Goal: Information Seeking & Learning: Learn about a topic

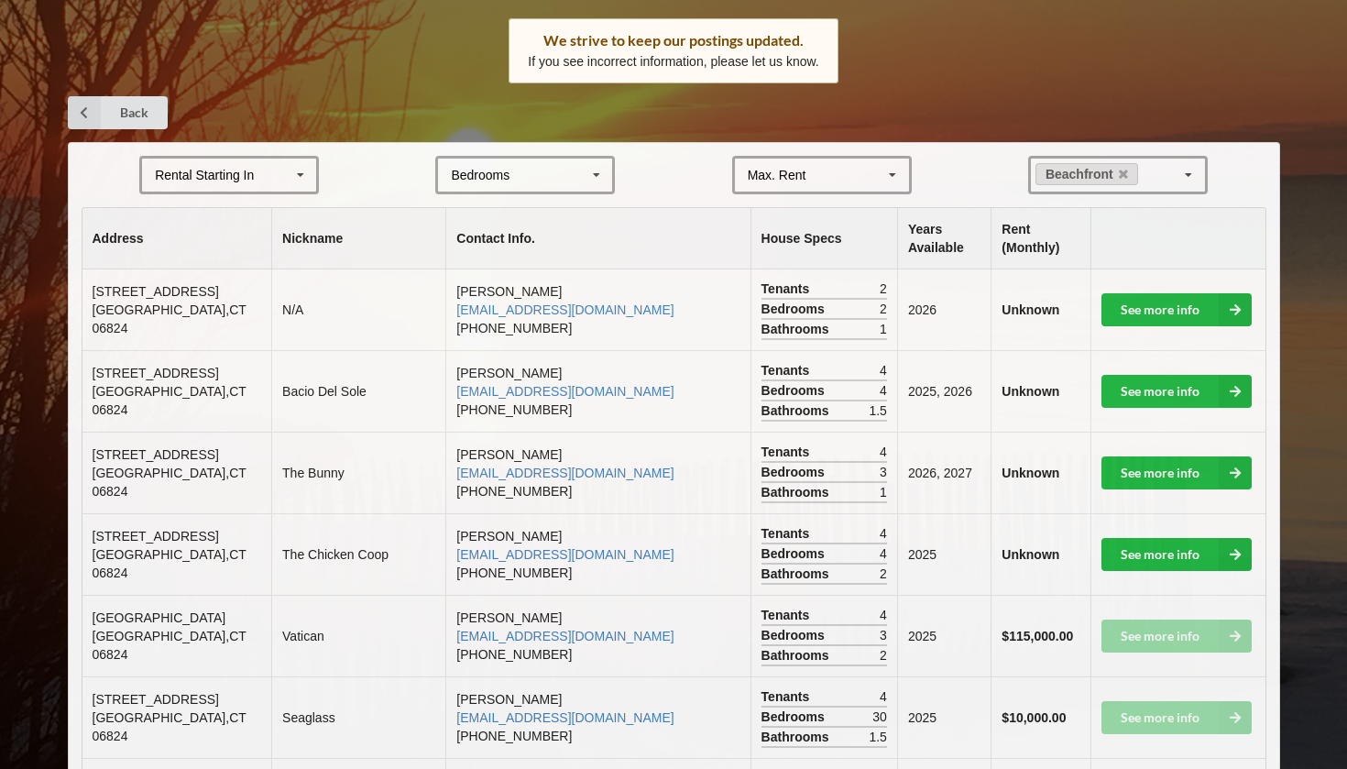
scroll to position [283, 0]
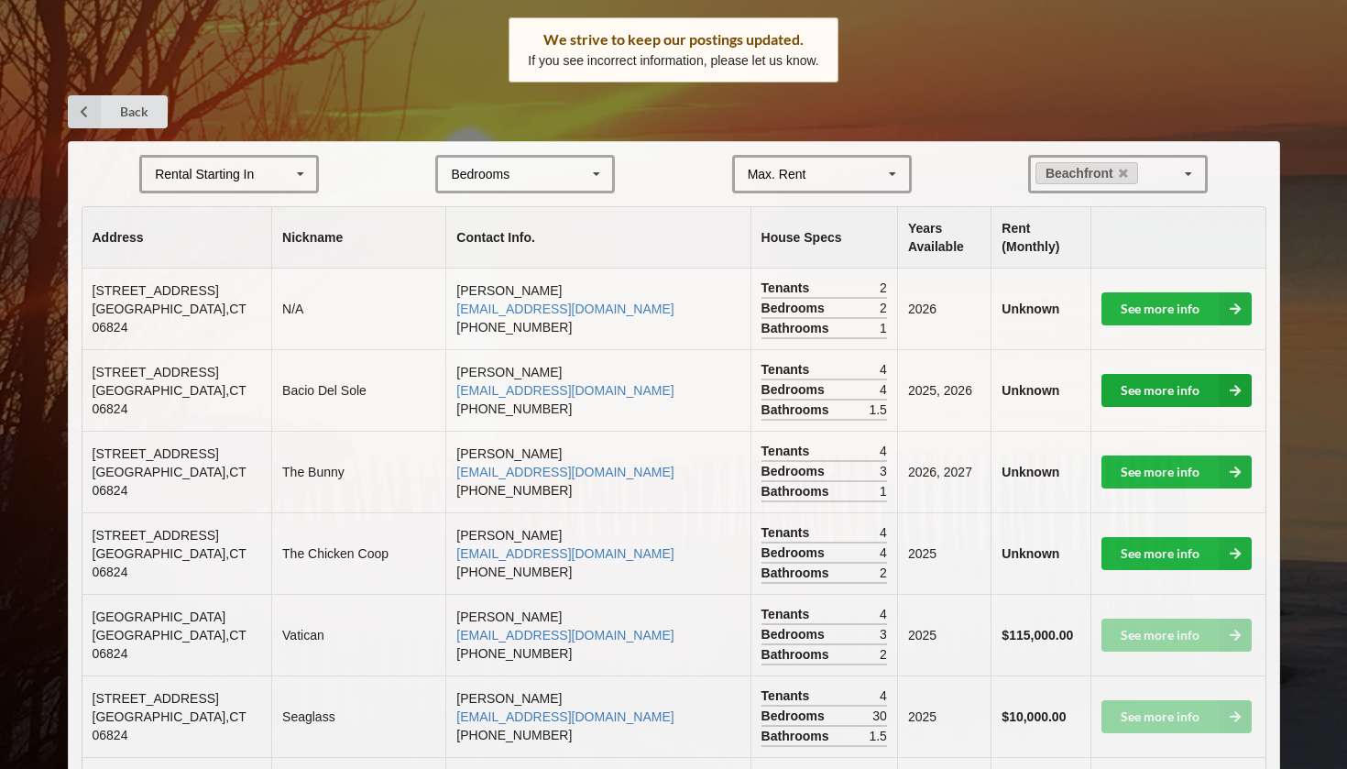
click at [1226, 389] on icon at bounding box center [1234, 390] width 33 height 33
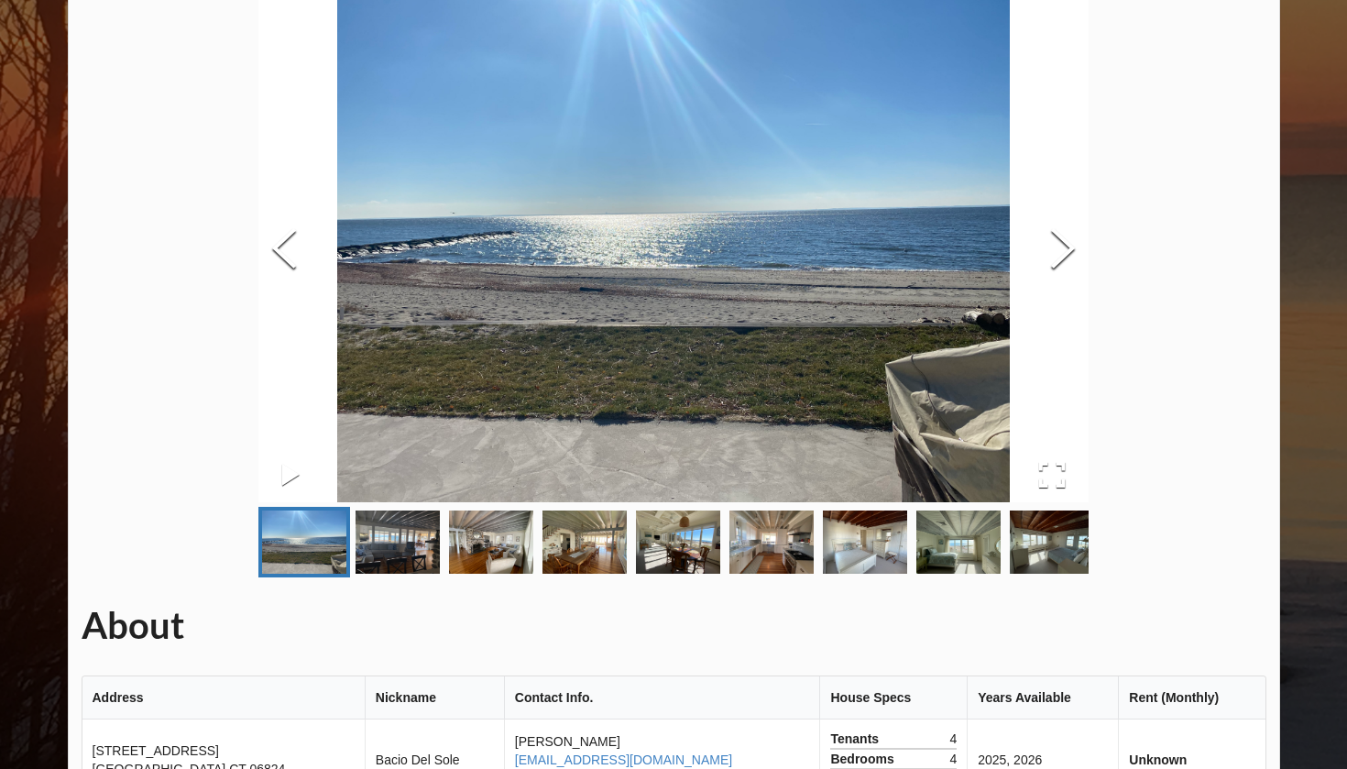
scroll to position [140, 0]
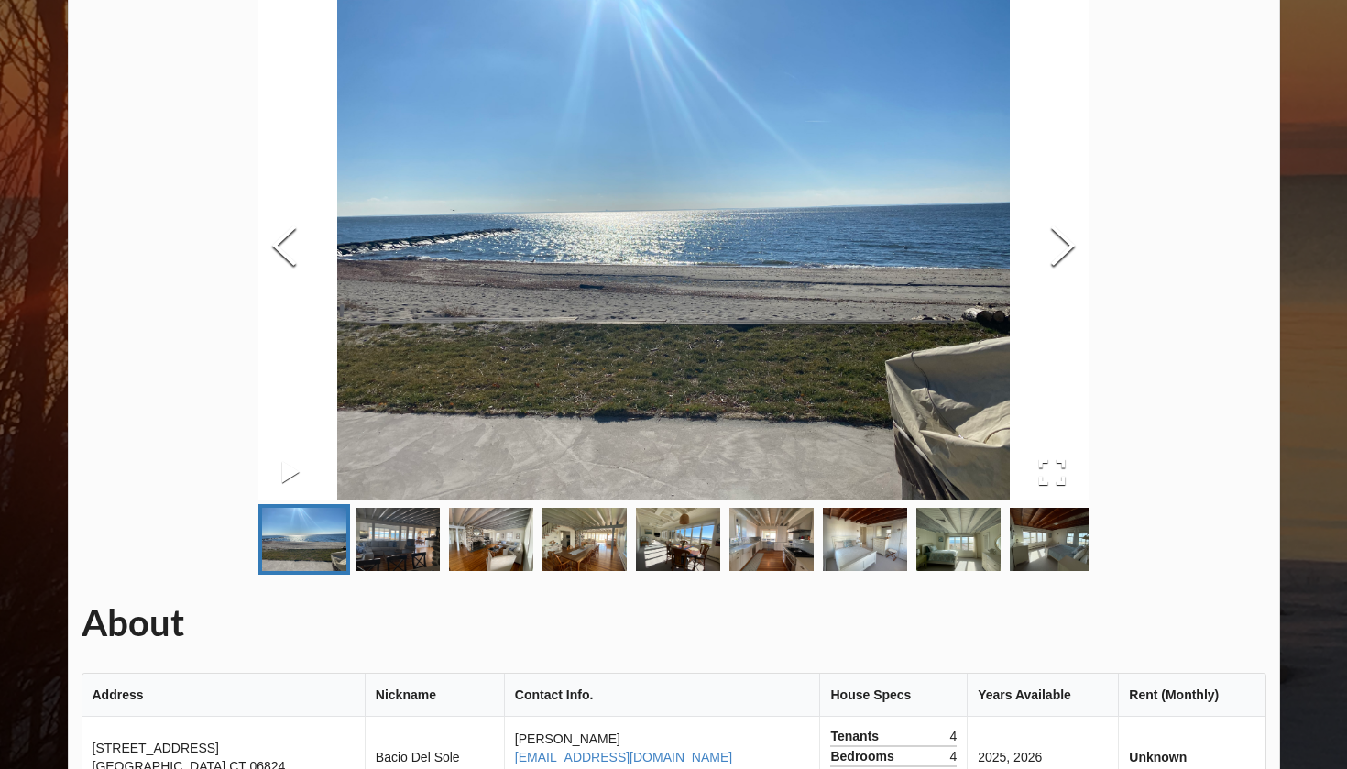
click at [647, 534] on img "Go to Slide 5" at bounding box center [678, 539] width 84 height 63
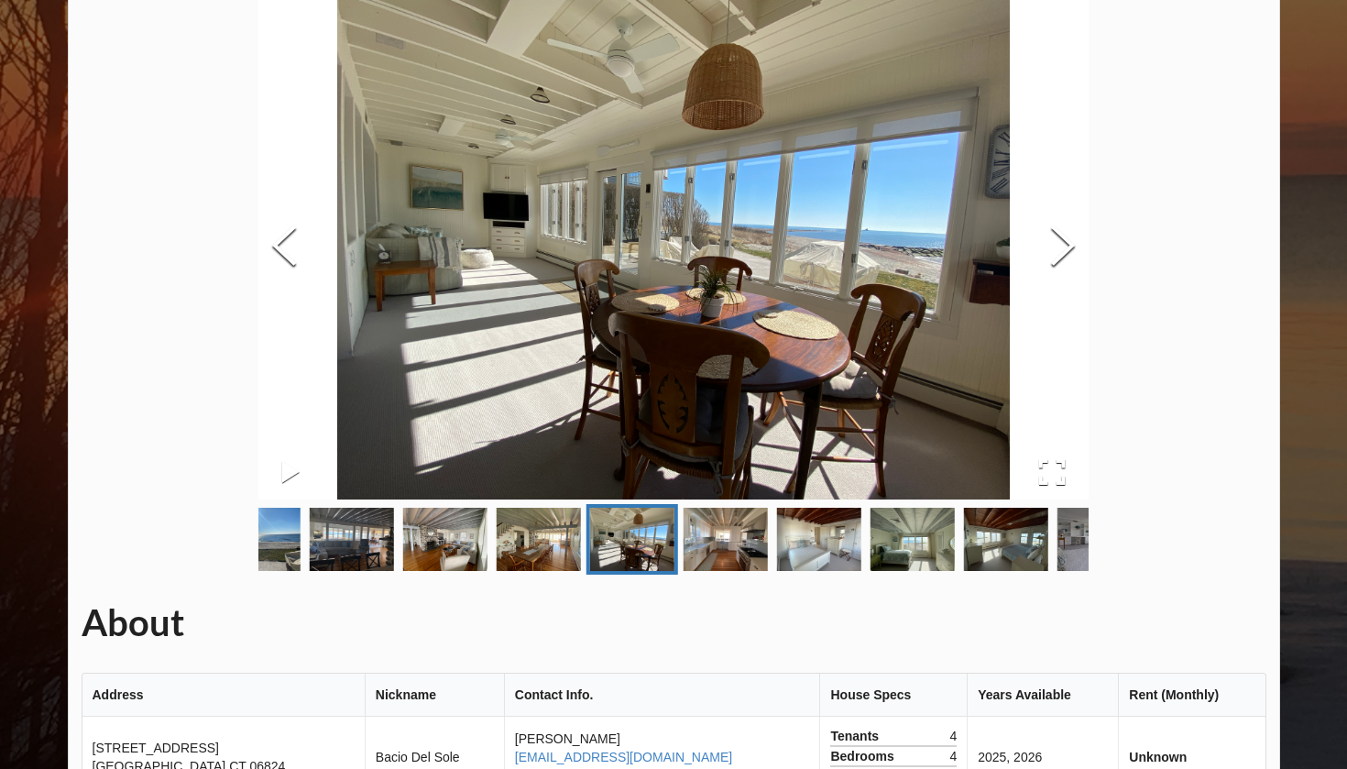
click at [610, 543] on img "Go to Slide 5" at bounding box center [632, 539] width 84 height 63
click at [532, 555] on img "Go to Slide 4" at bounding box center [539, 539] width 84 height 63
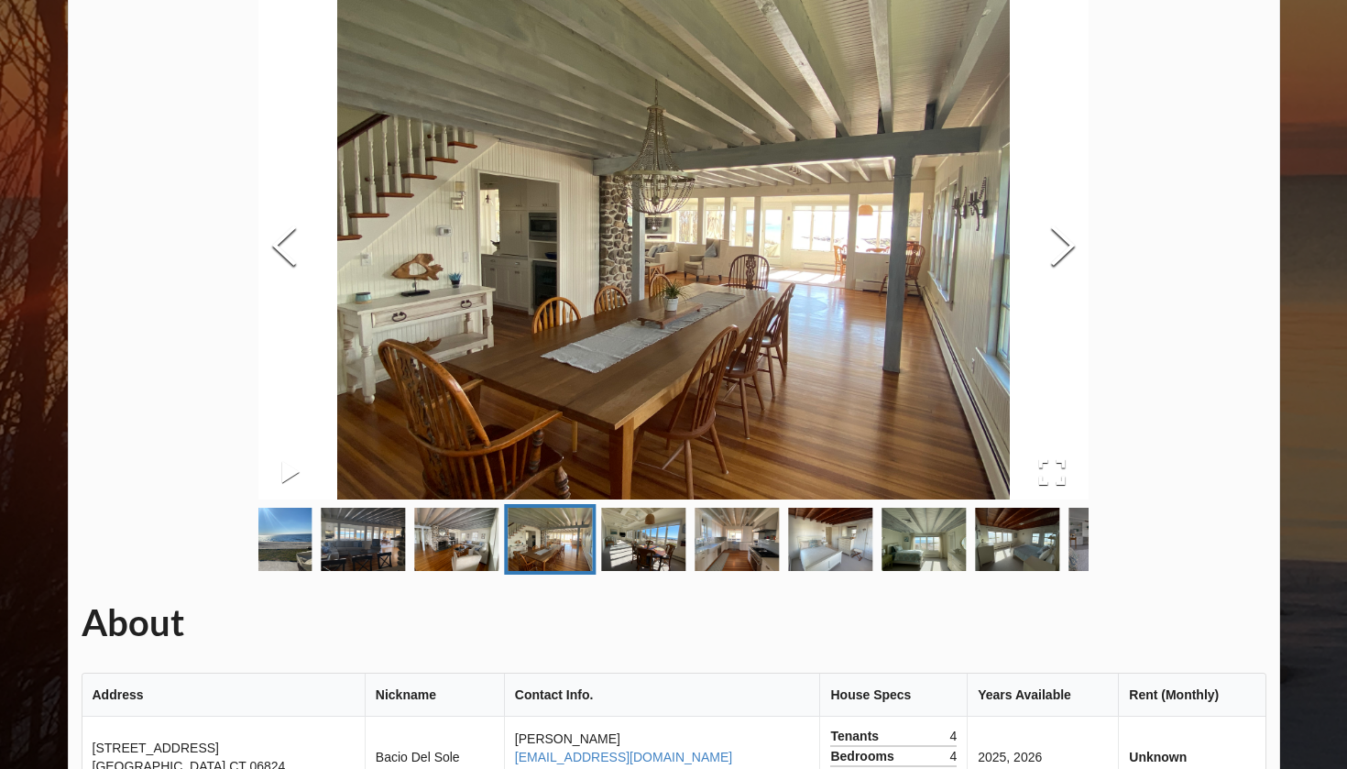
click at [407, 544] on link "Go to Slide 2" at bounding box center [364, 539] width 92 height 71
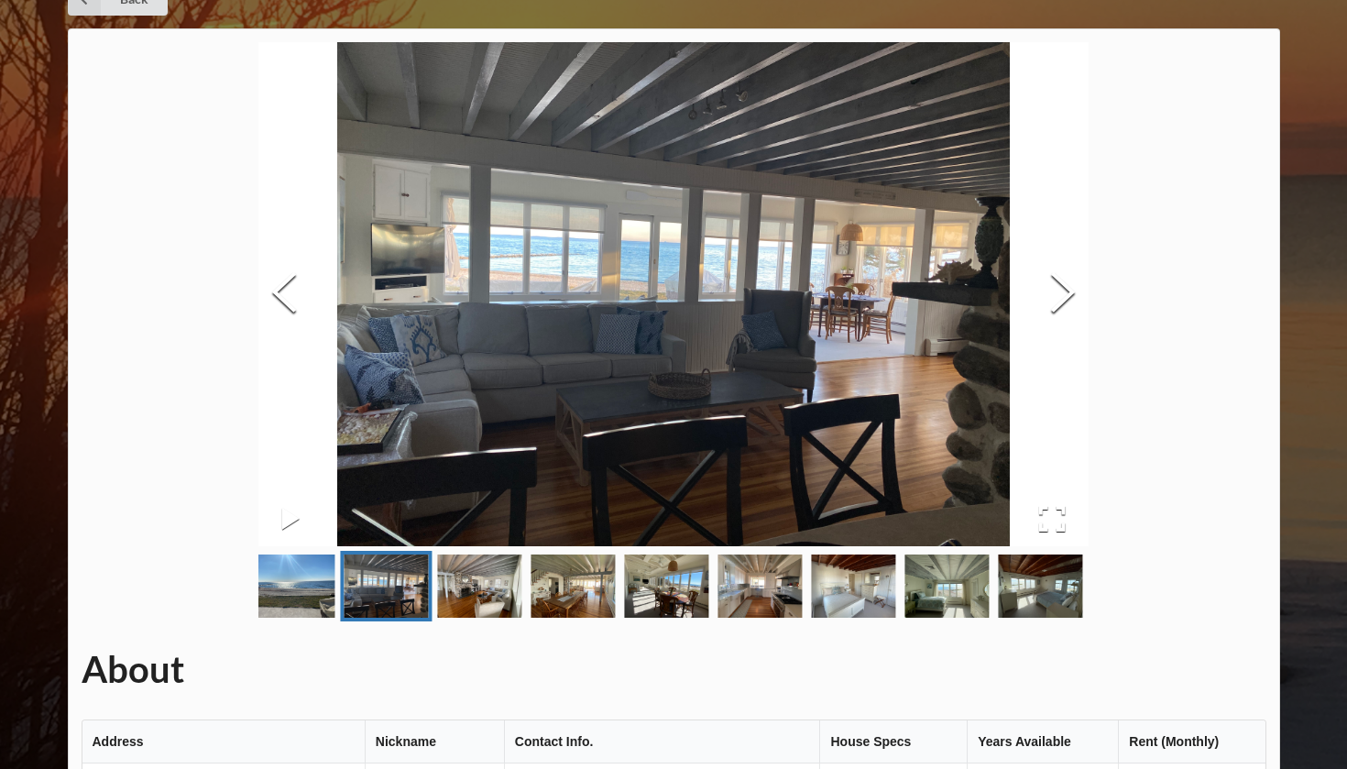
scroll to position [90, 0]
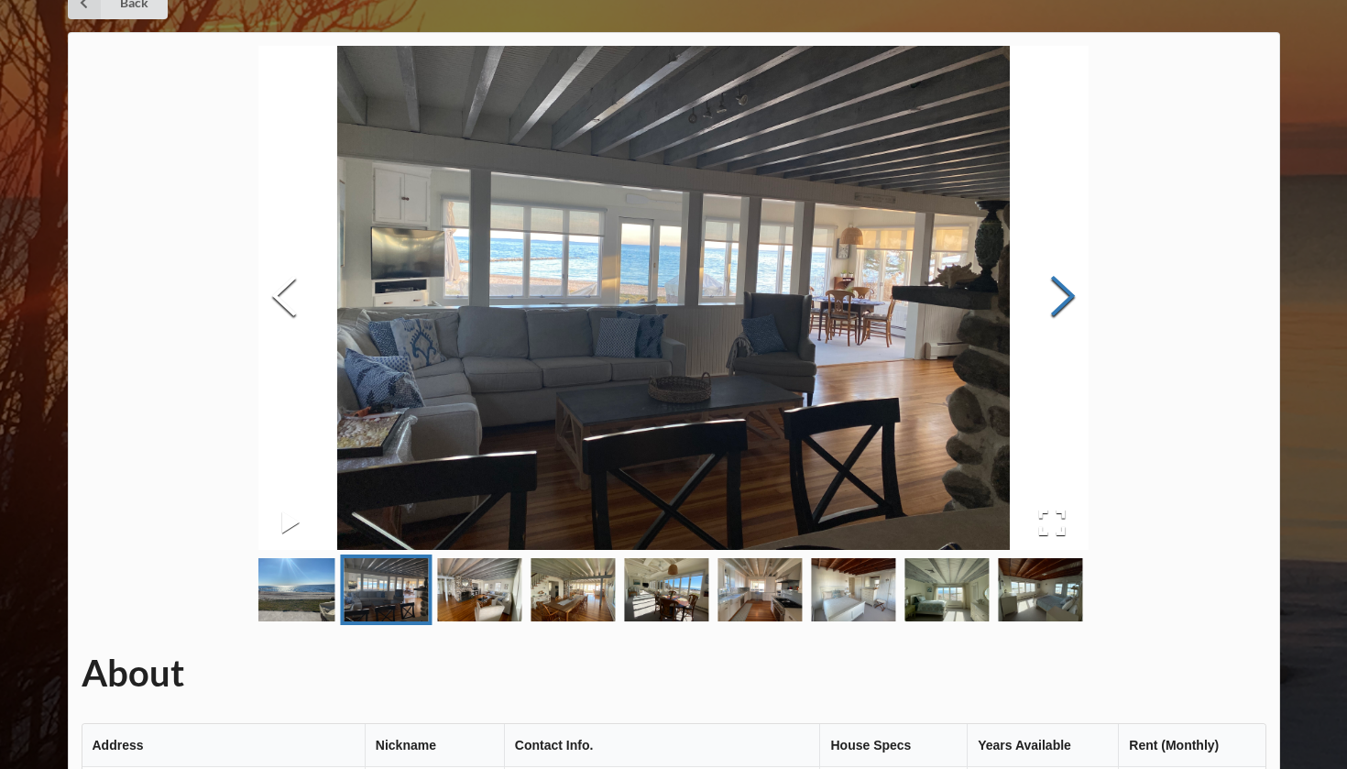
click at [1067, 308] on button "Next Slide" at bounding box center [1062, 298] width 51 height 166
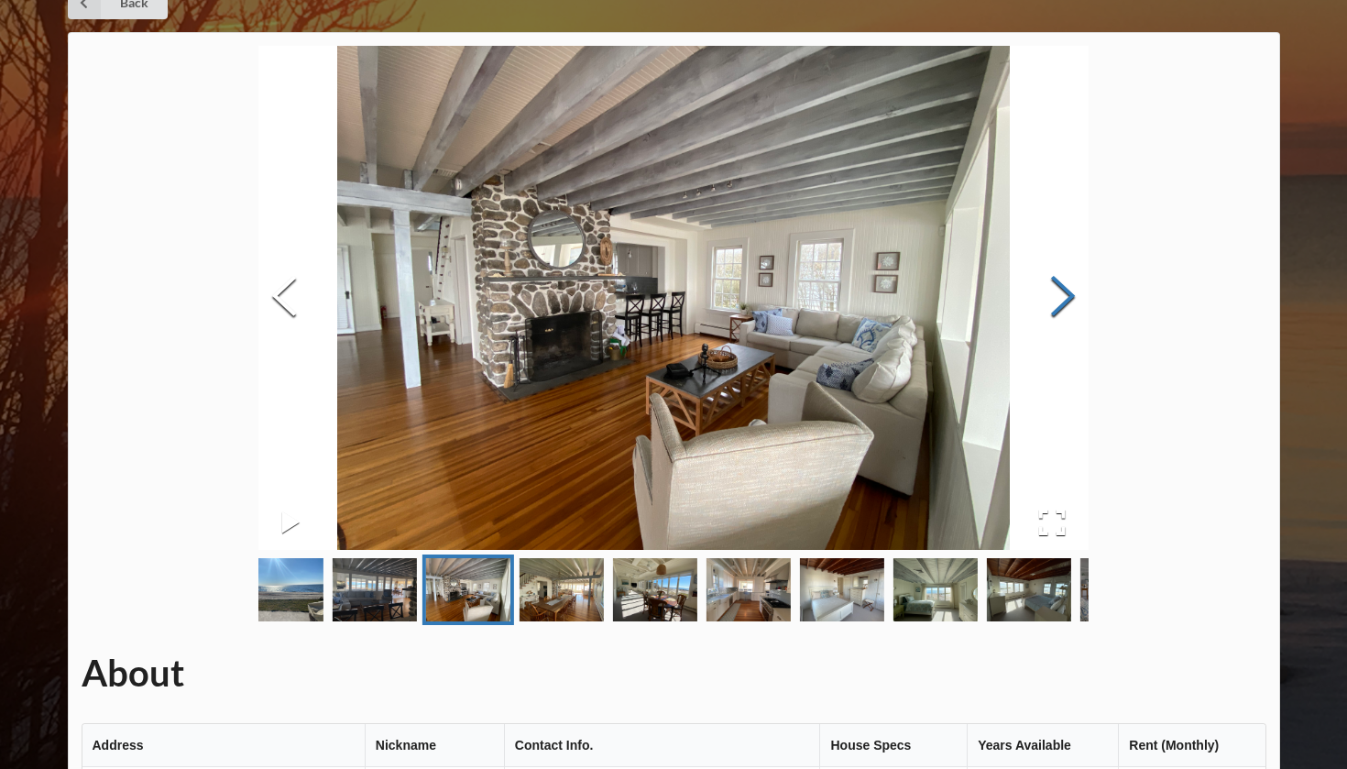
click at [1067, 308] on button "Next Slide" at bounding box center [1062, 298] width 51 height 166
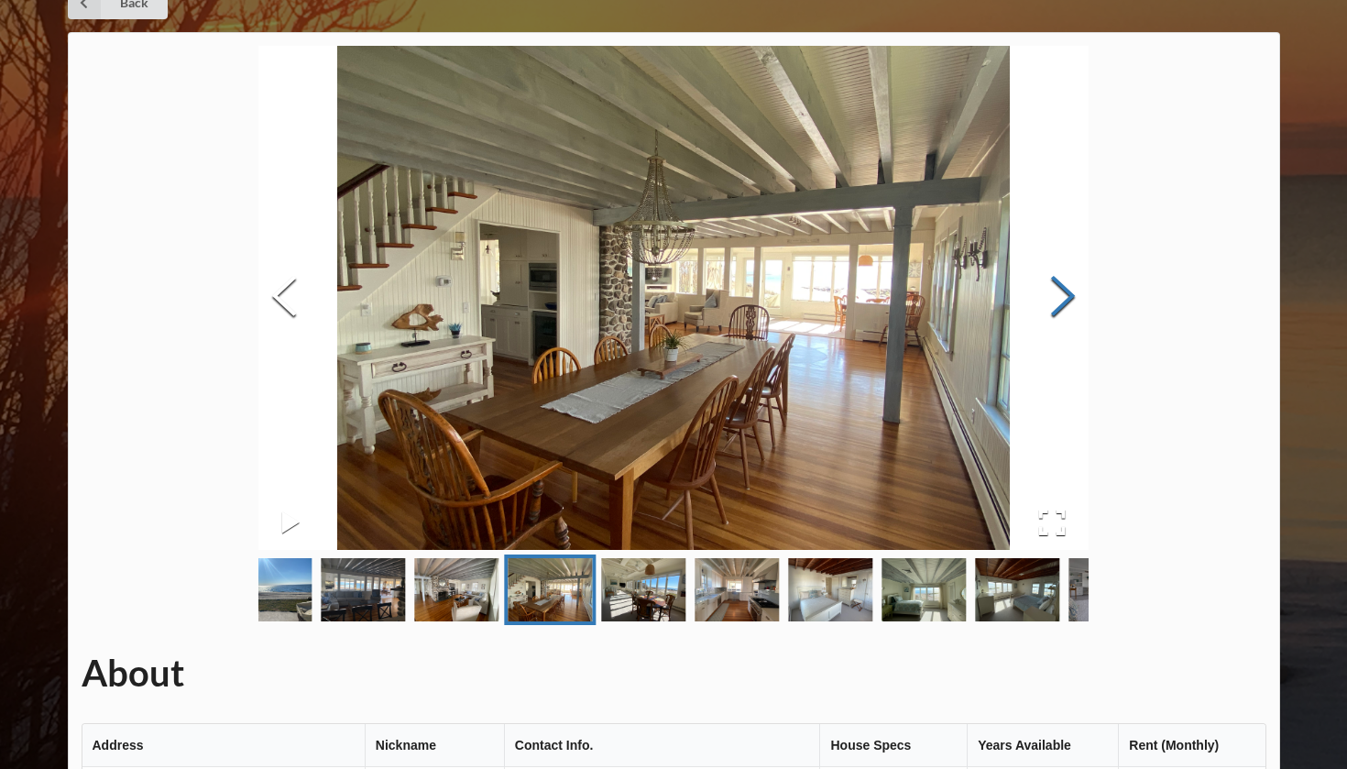
click at [1067, 308] on button "Next Slide" at bounding box center [1062, 298] width 51 height 166
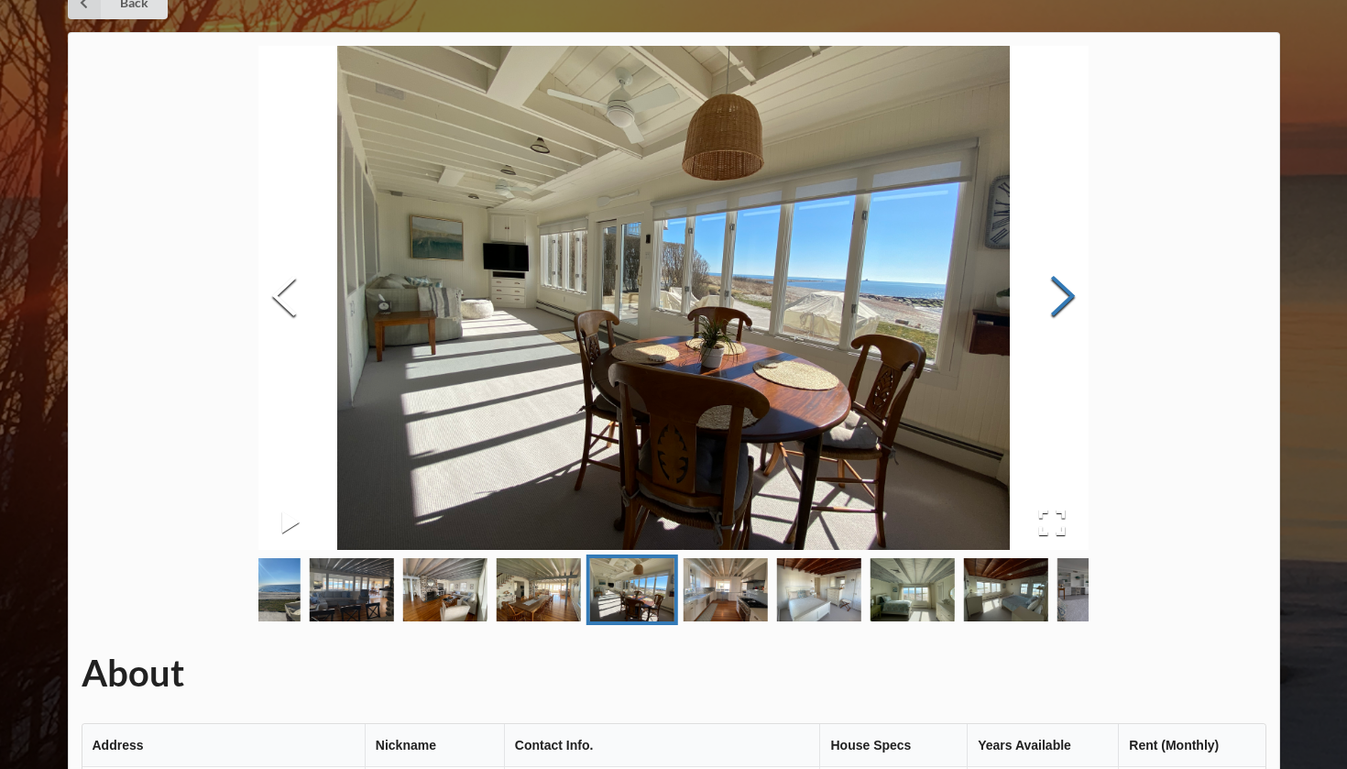
click at [1067, 308] on button "Next Slide" at bounding box center [1062, 298] width 51 height 166
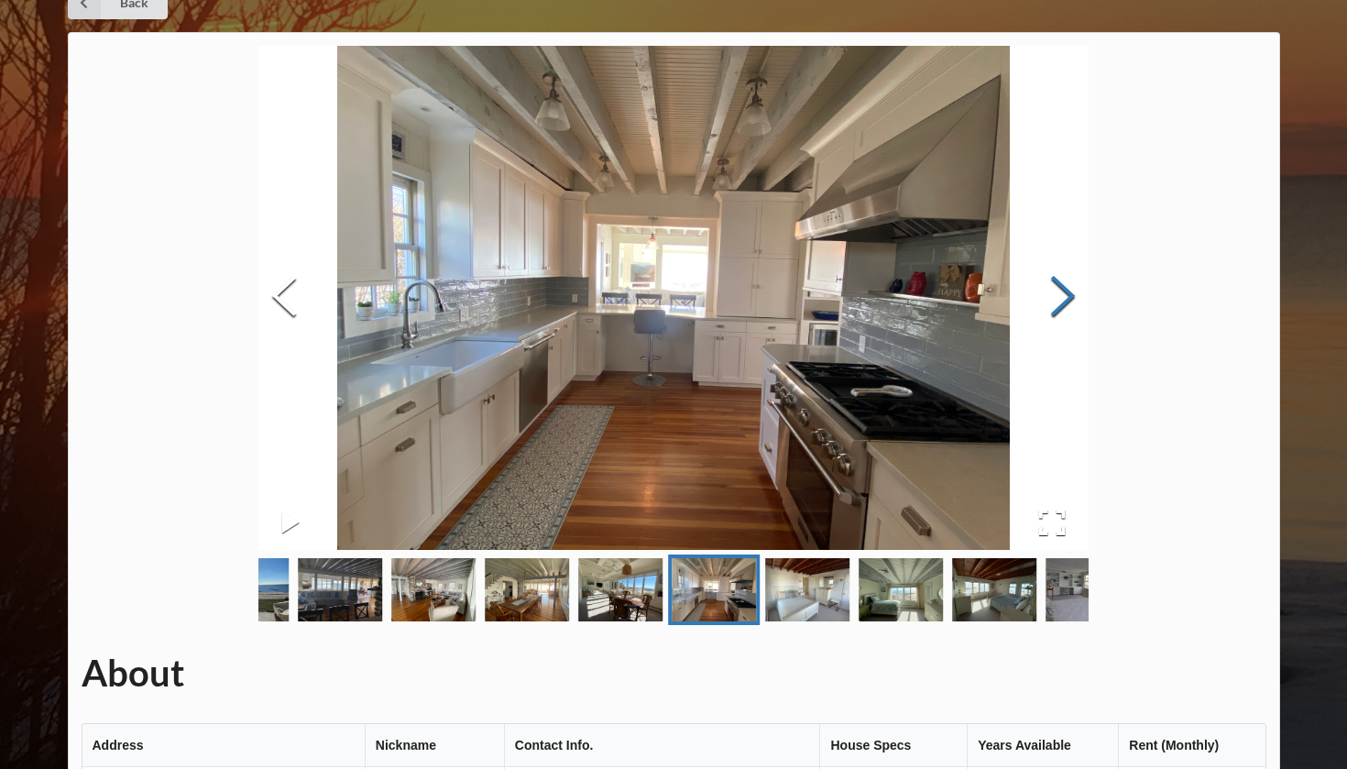
click at [1067, 308] on button "Next Slide" at bounding box center [1062, 298] width 51 height 166
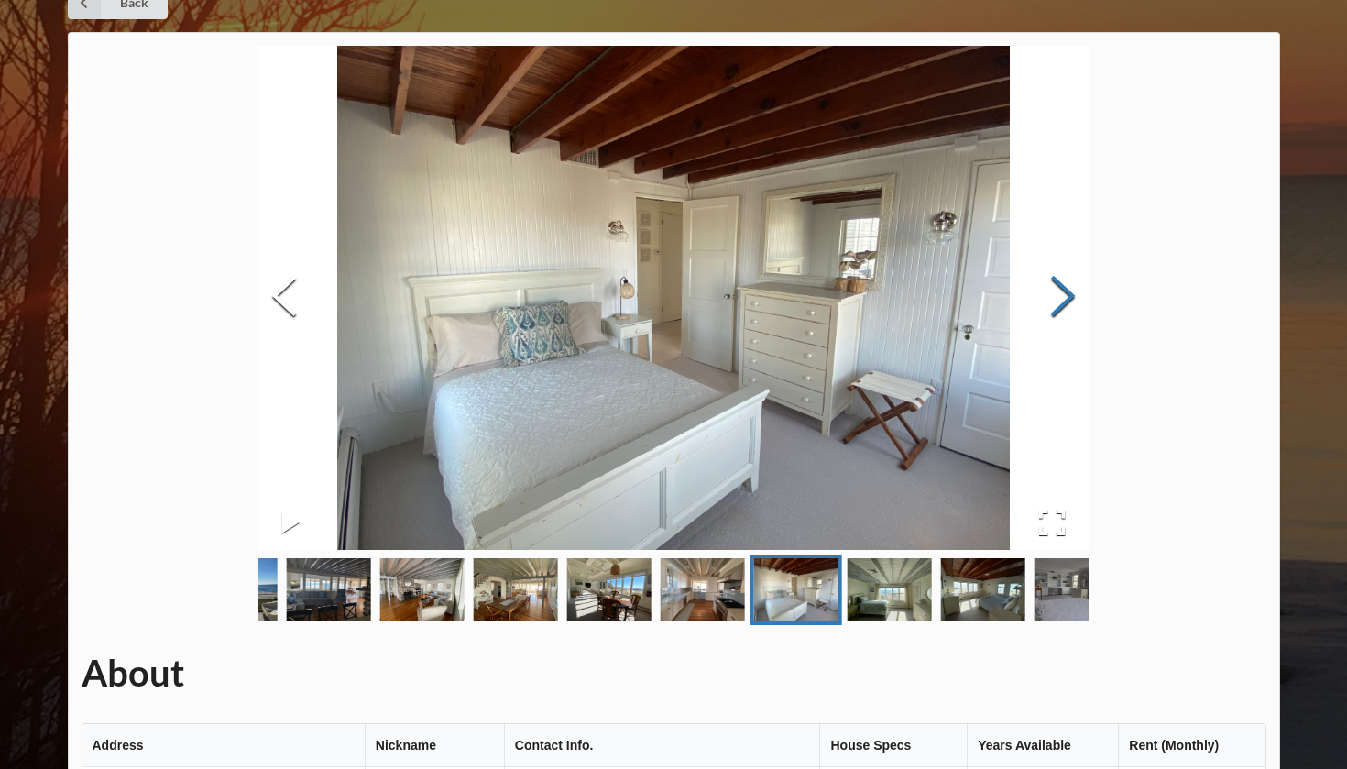
click at [1067, 308] on button "Next Slide" at bounding box center [1062, 298] width 51 height 166
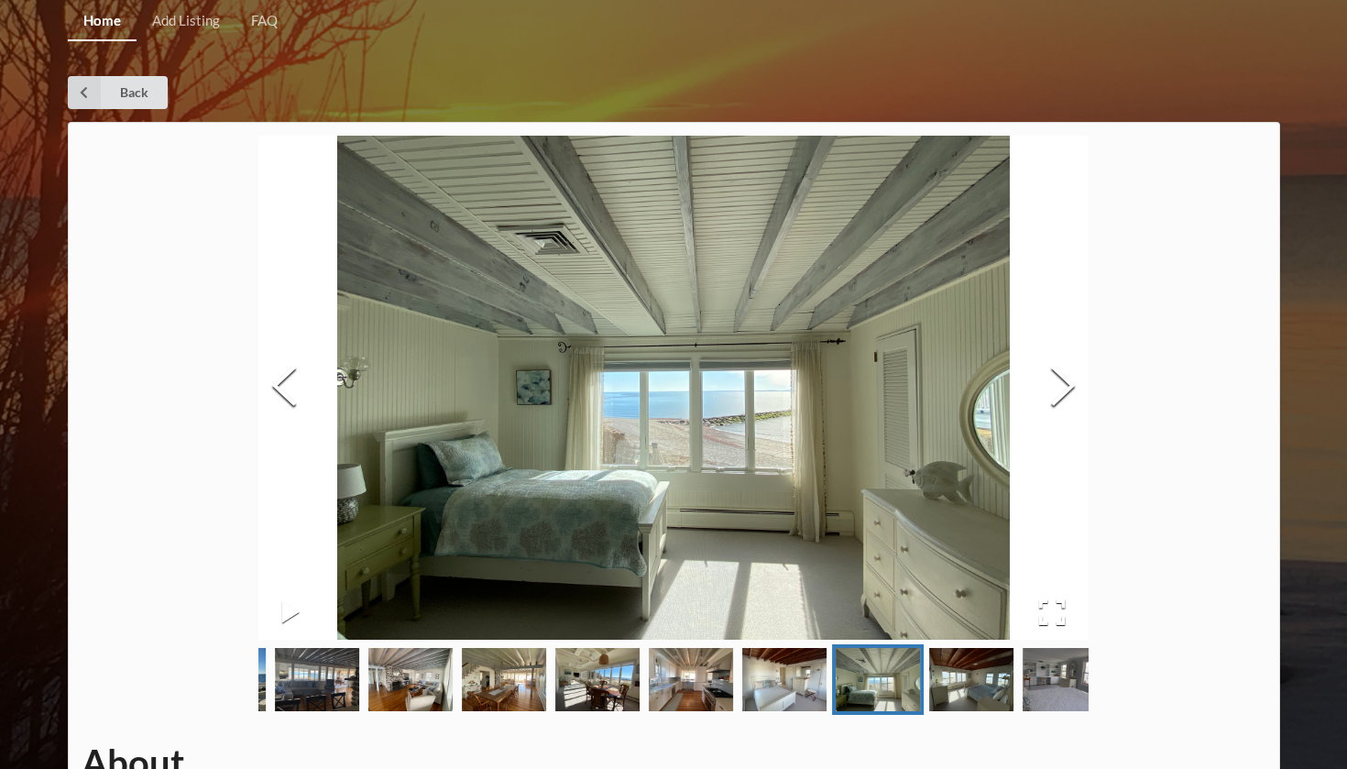
scroll to position [0, 0]
click at [1054, 385] on button "Next Slide" at bounding box center [1062, 388] width 51 height 166
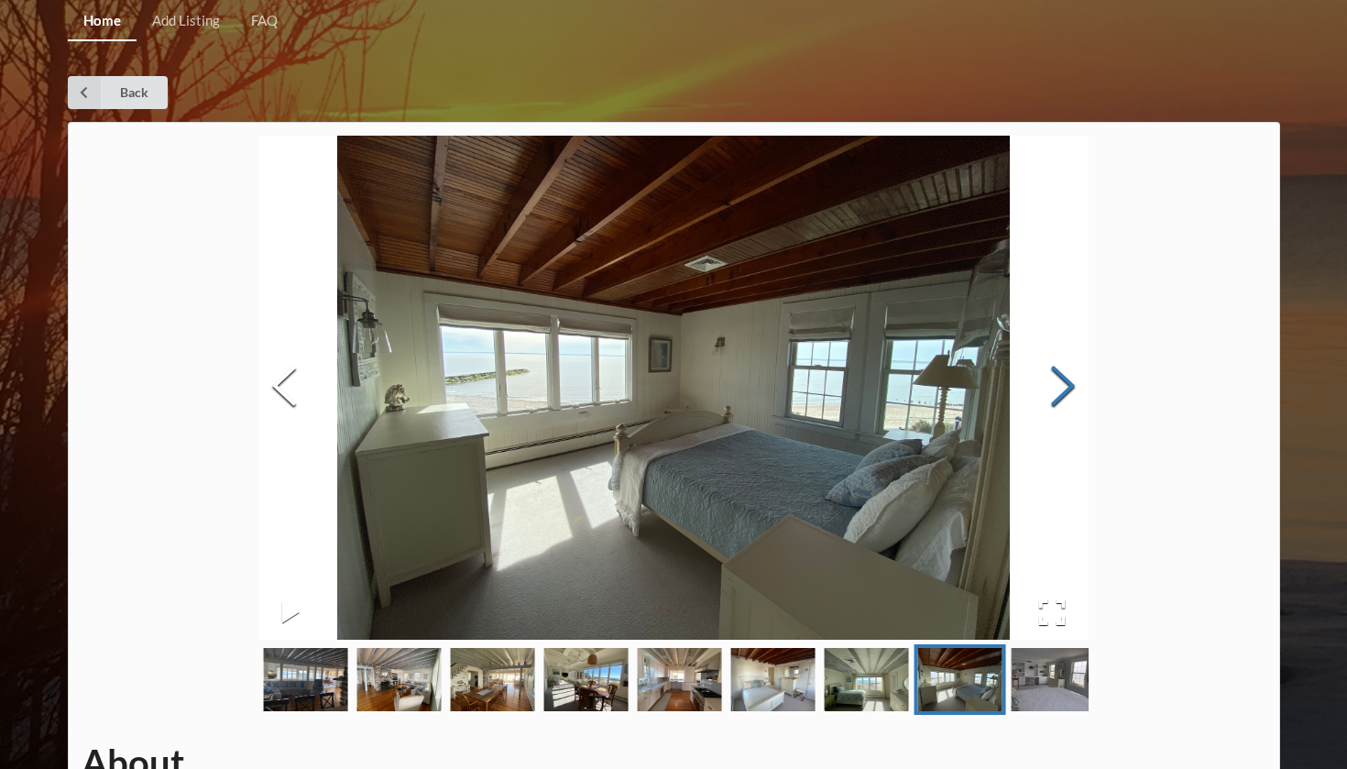
click at [1054, 385] on button "Next Slide" at bounding box center [1062, 388] width 51 height 166
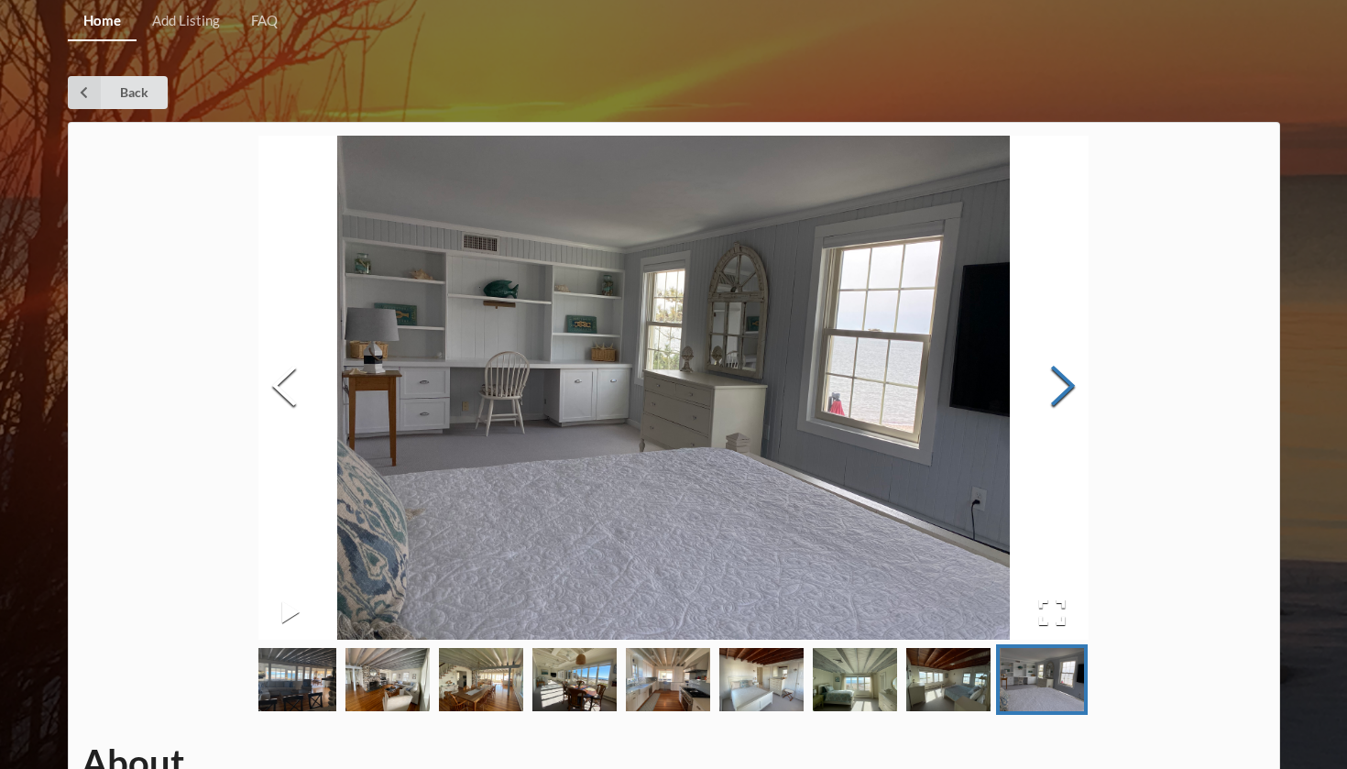
click at [1054, 385] on button "Next Slide" at bounding box center [1062, 388] width 51 height 166
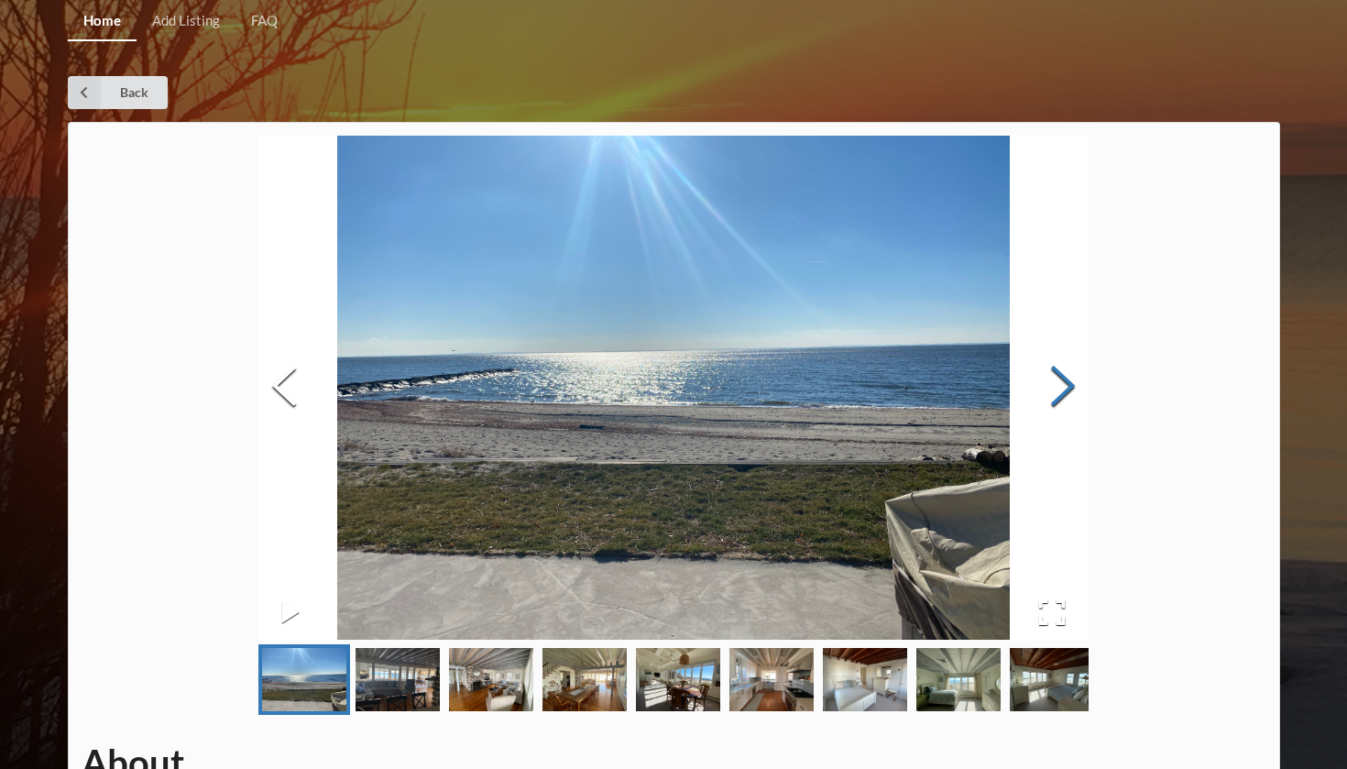
click at [1054, 385] on button "Next Slide" at bounding box center [1062, 388] width 51 height 166
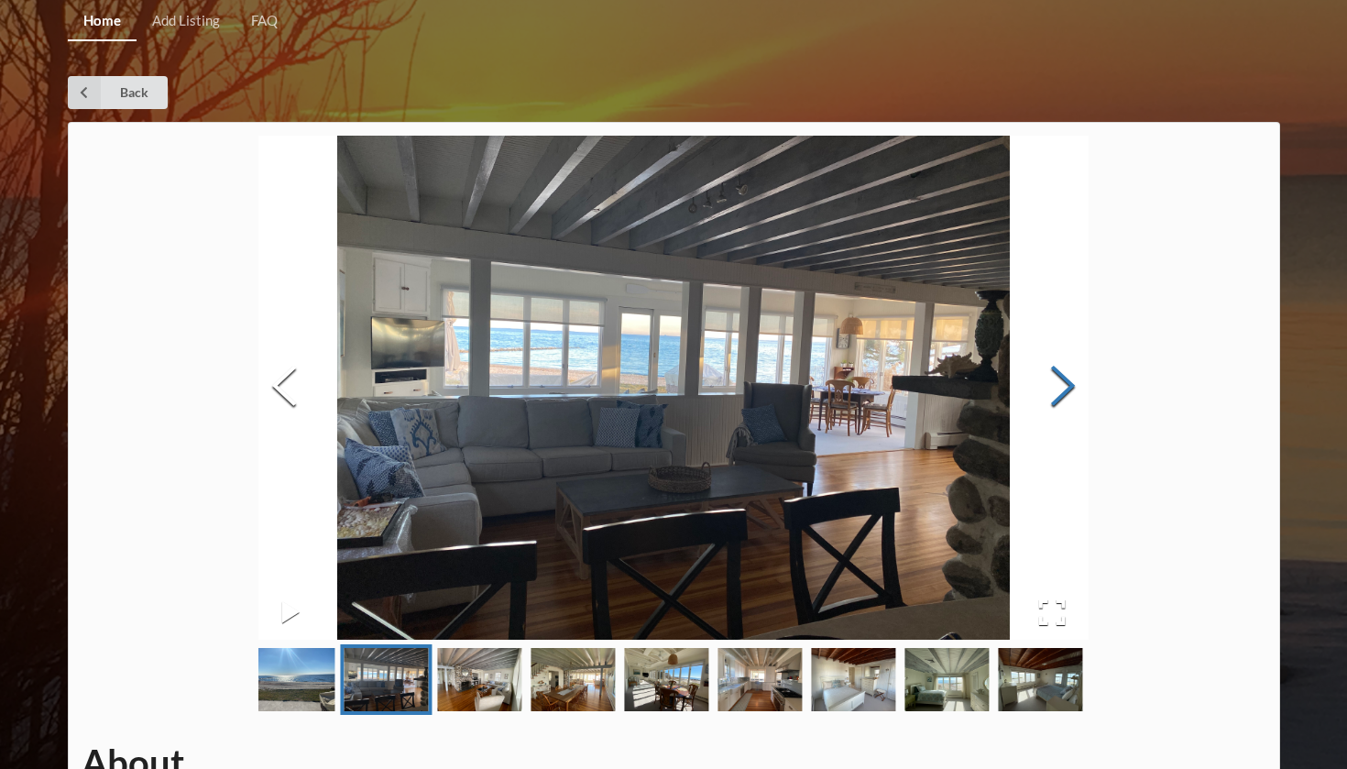
click at [1054, 386] on button "Next Slide" at bounding box center [1062, 388] width 51 height 166
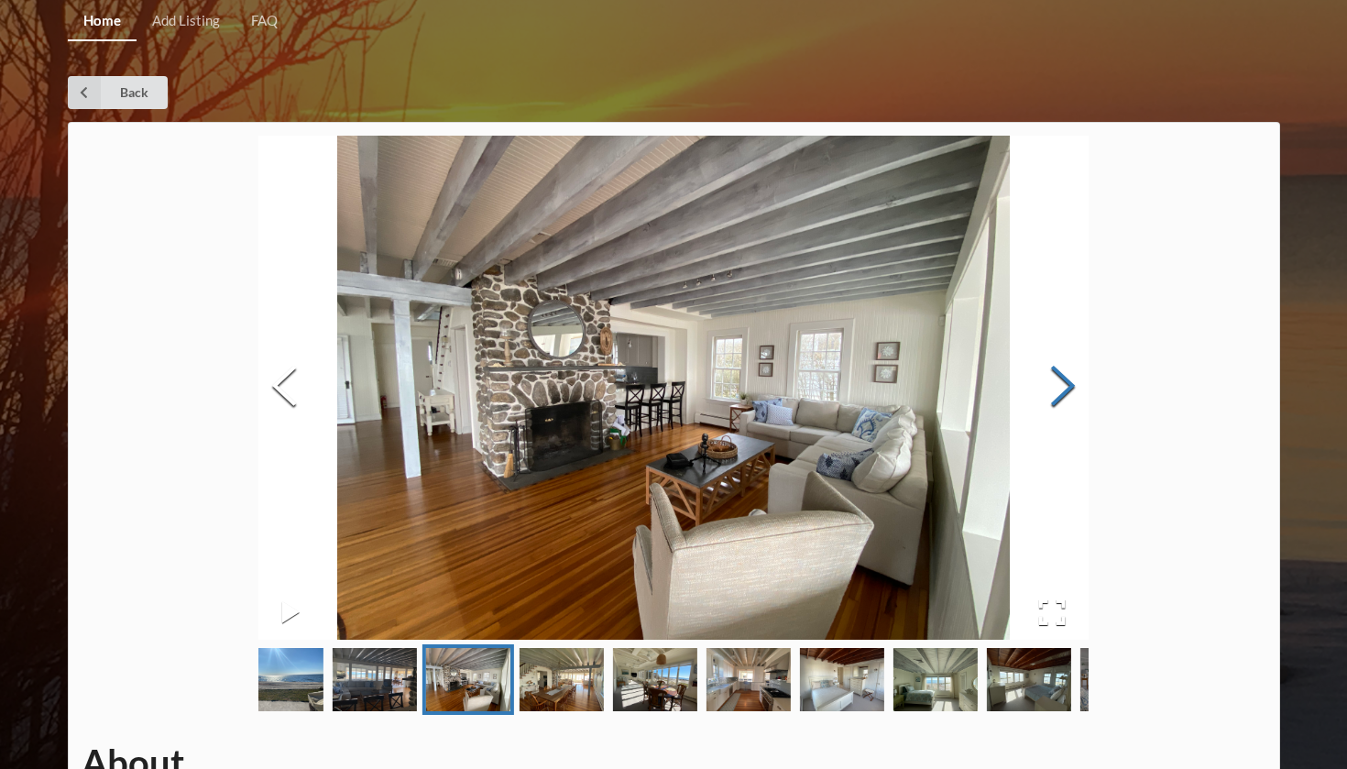
click at [1054, 386] on button "Next Slide" at bounding box center [1062, 388] width 51 height 166
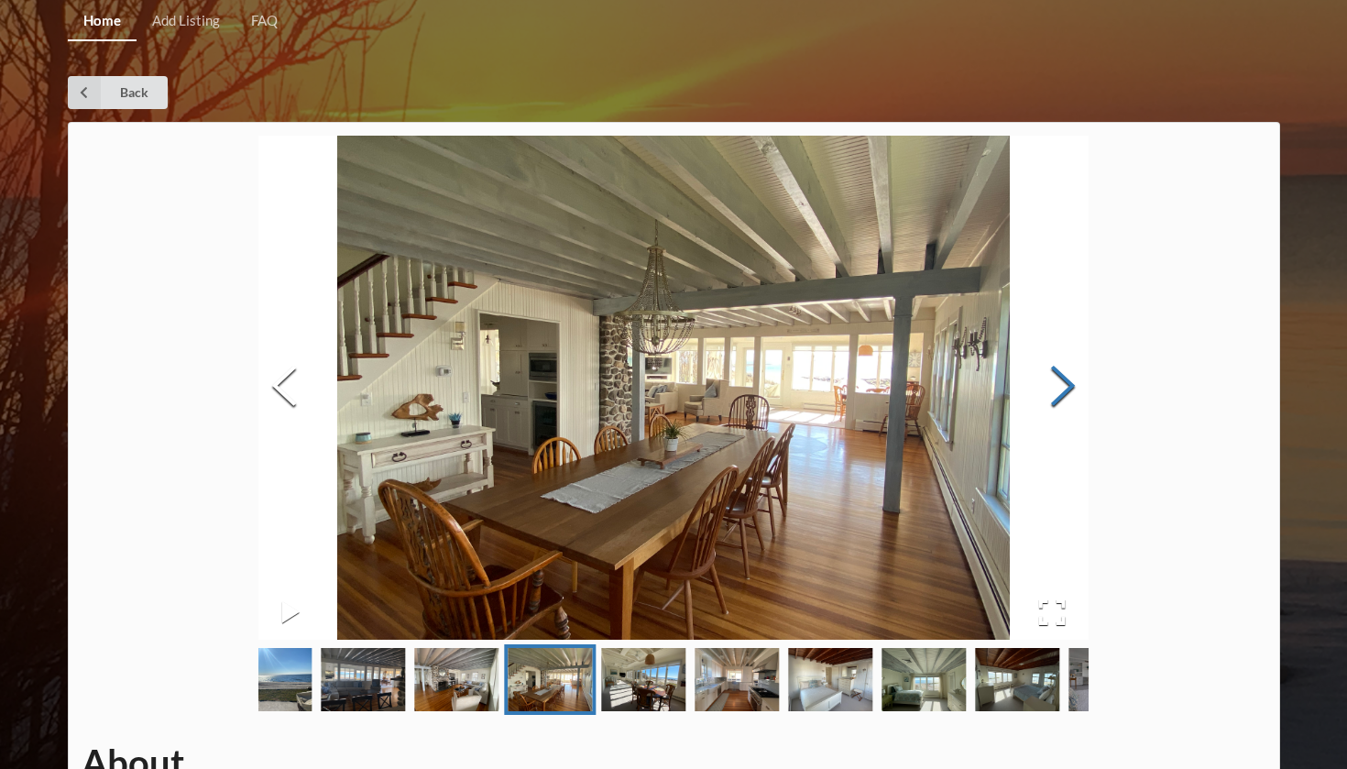
click at [1054, 386] on button "Next Slide" at bounding box center [1062, 388] width 51 height 166
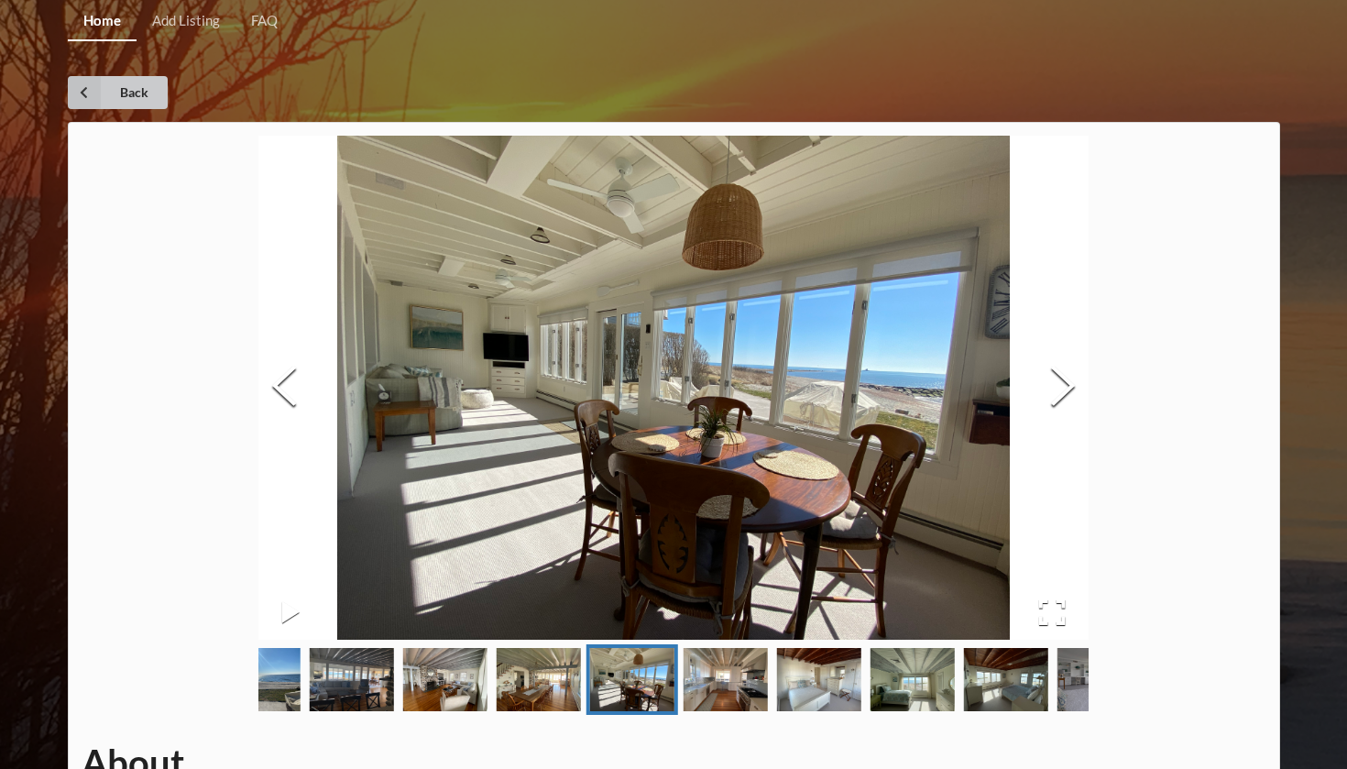
click at [81, 91] on icon at bounding box center [84, 92] width 33 height 33
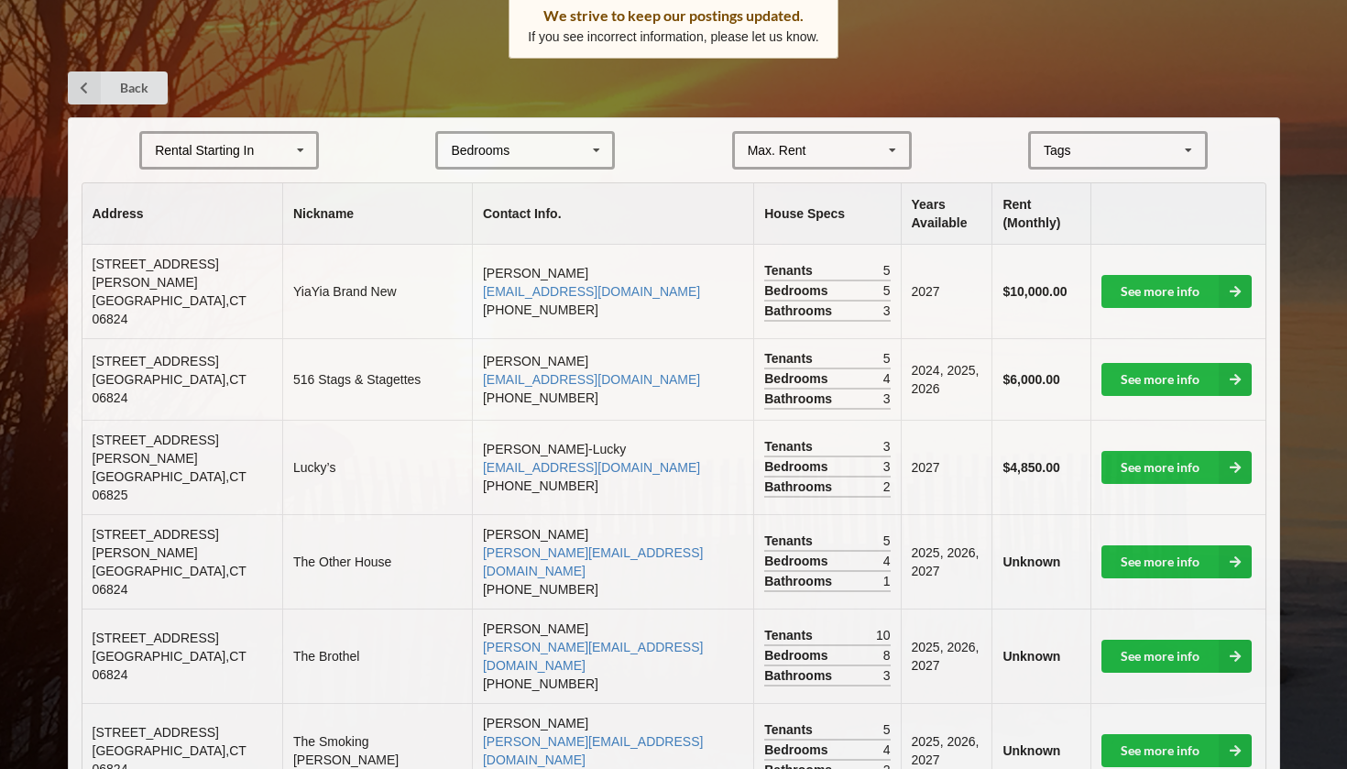
scroll to position [309, 0]
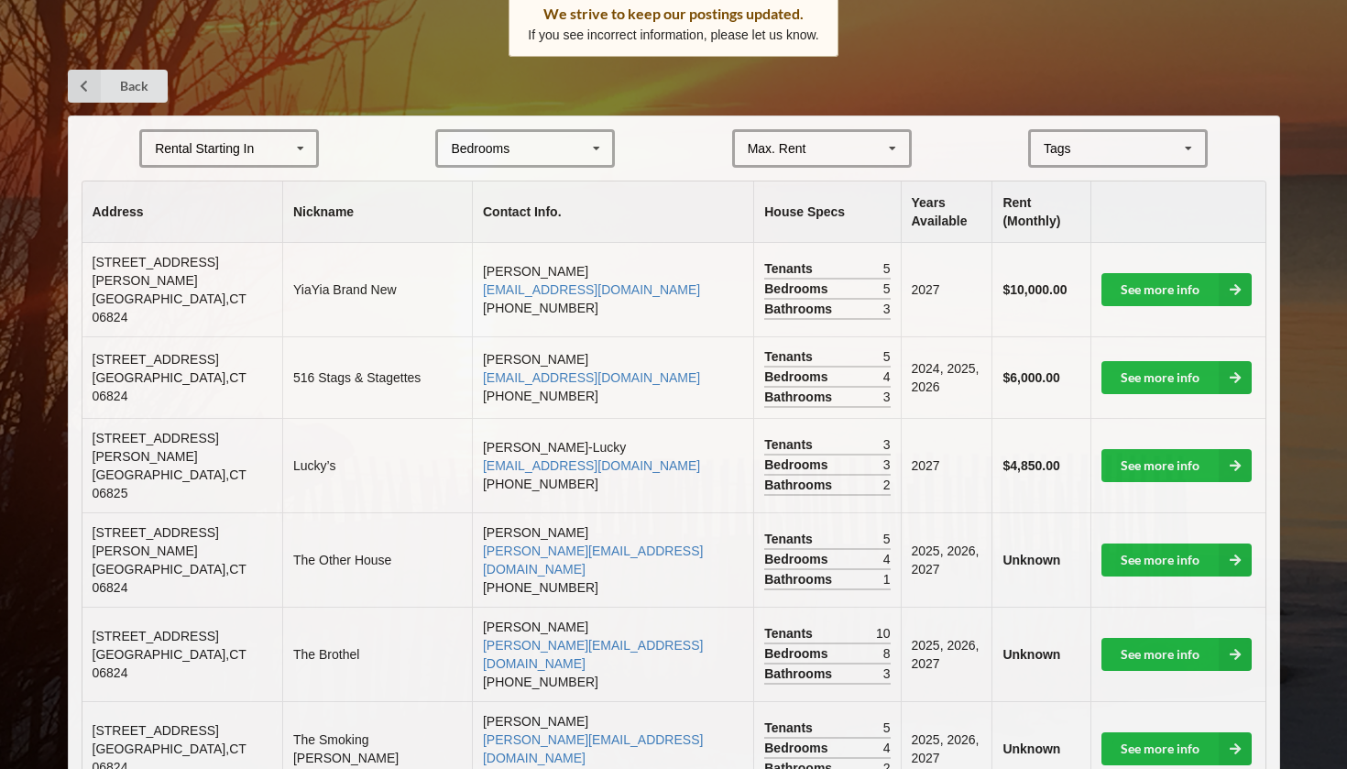
click at [1052, 141] on div "Tags" at bounding box center [1068, 148] width 59 height 21
click at [1068, 180] on span "Beachfront" at bounding box center [1076, 182] width 62 height 15
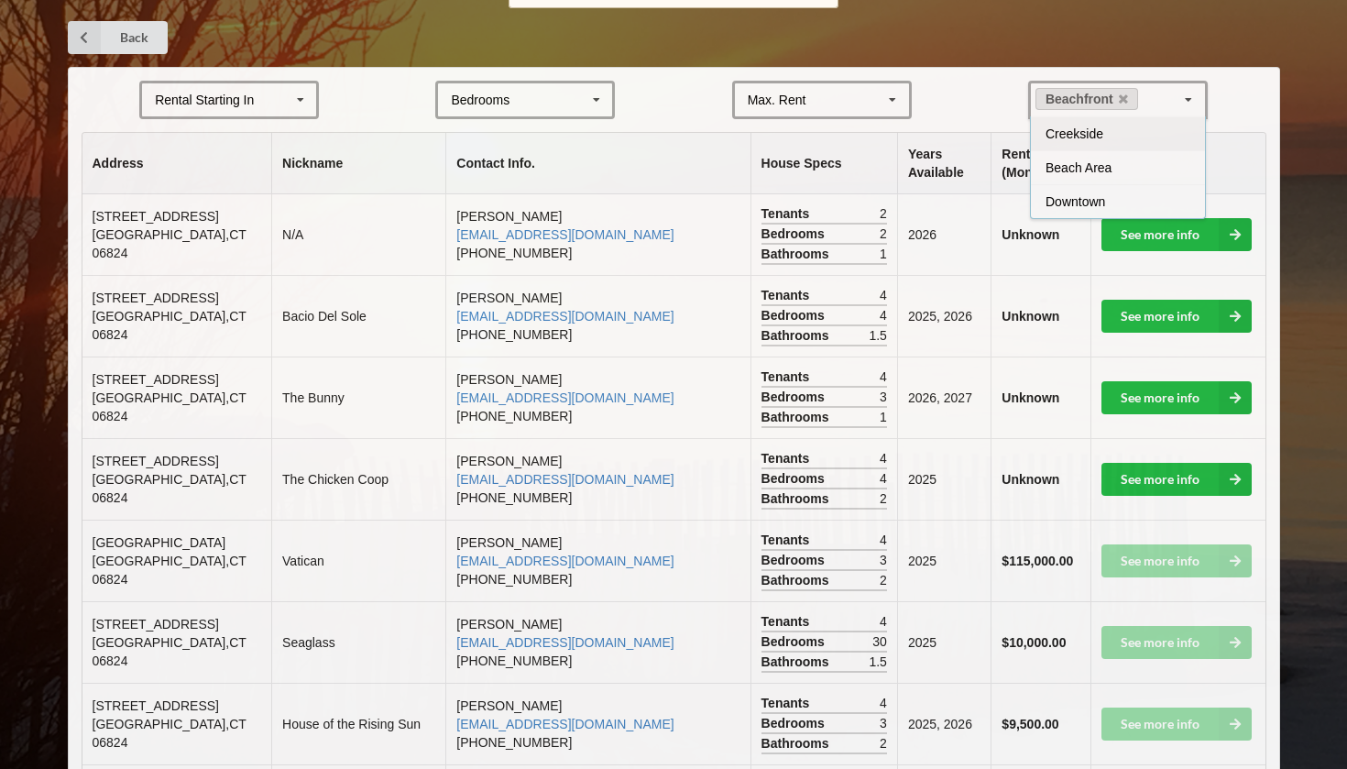
scroll to position [355, 0]
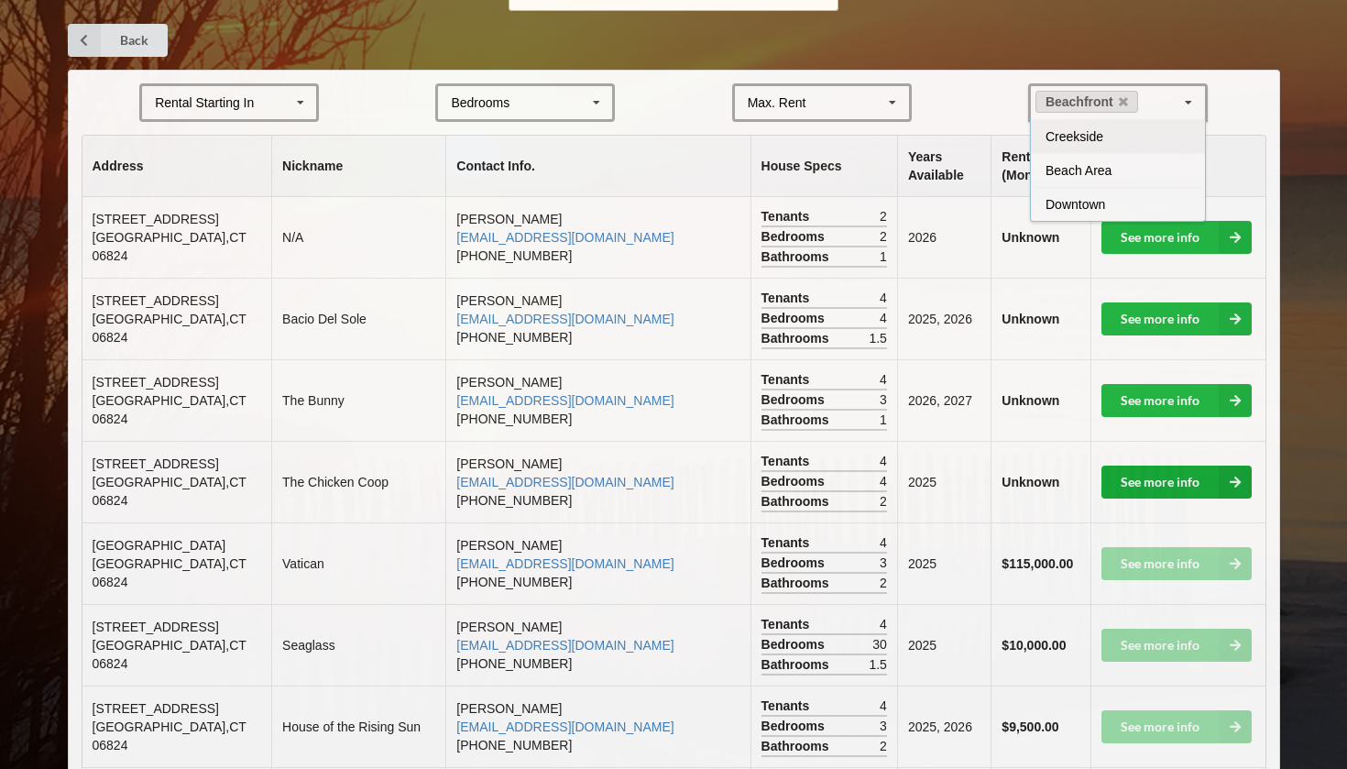
click at [1236, 475] on icon at bounding box center [1234, 481] width 33 height 33
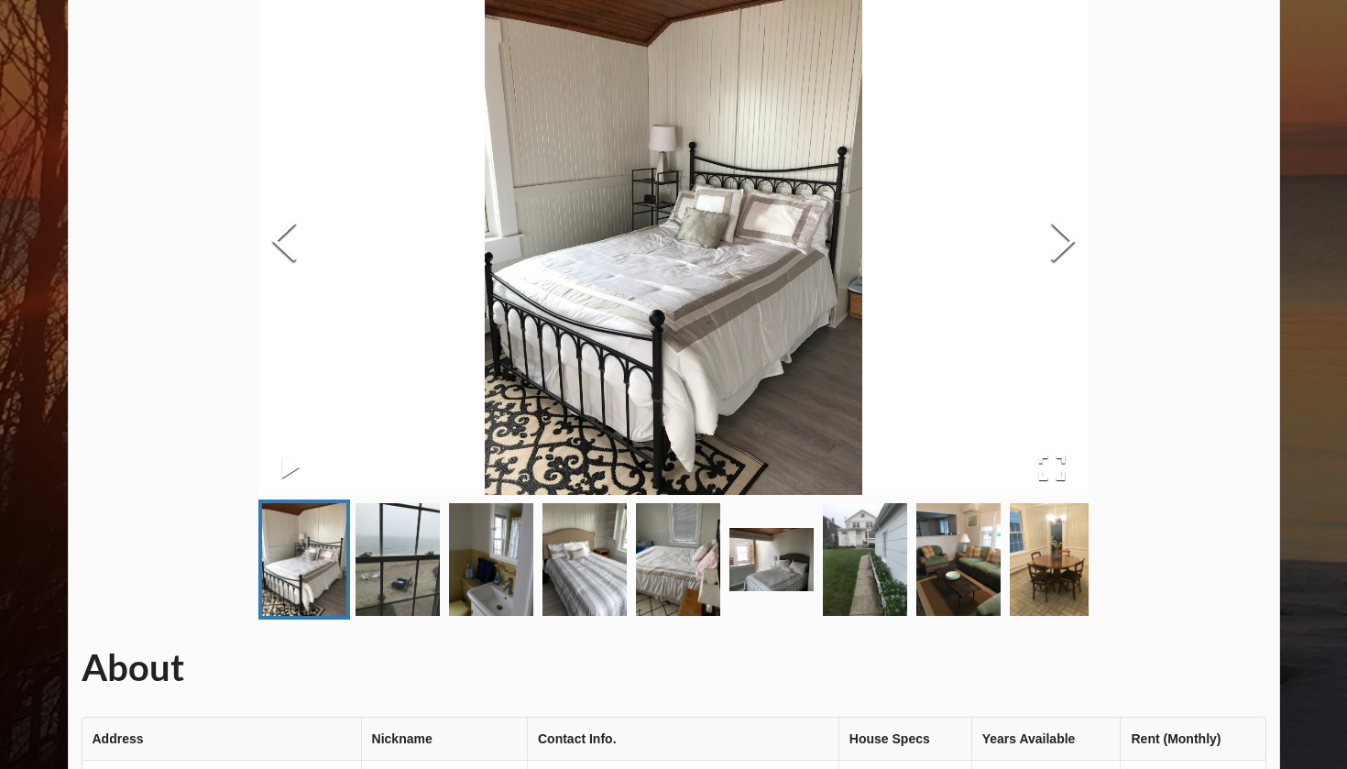
scroll to position [147, 0]
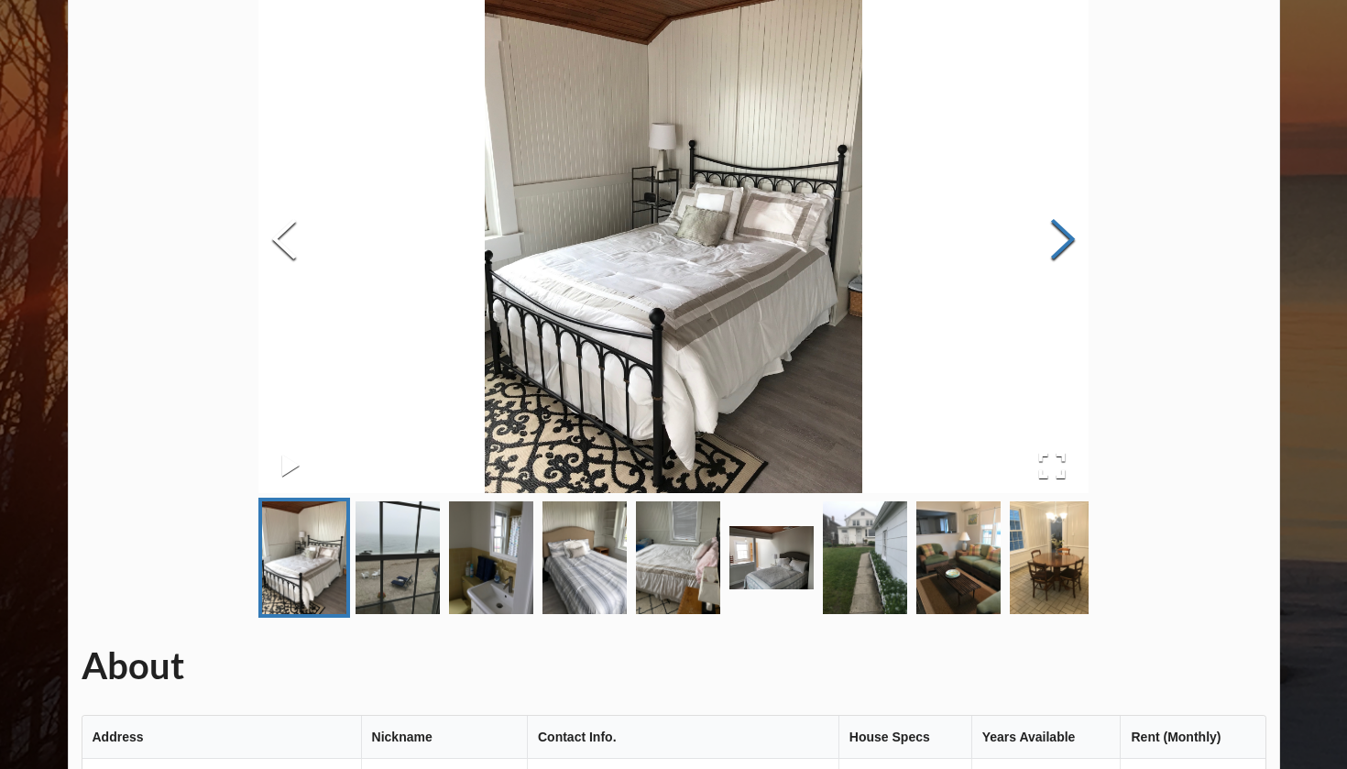
click at [1049, 251] on button "Next Slide" at bounding box center [1062, 241] width 51 height 166
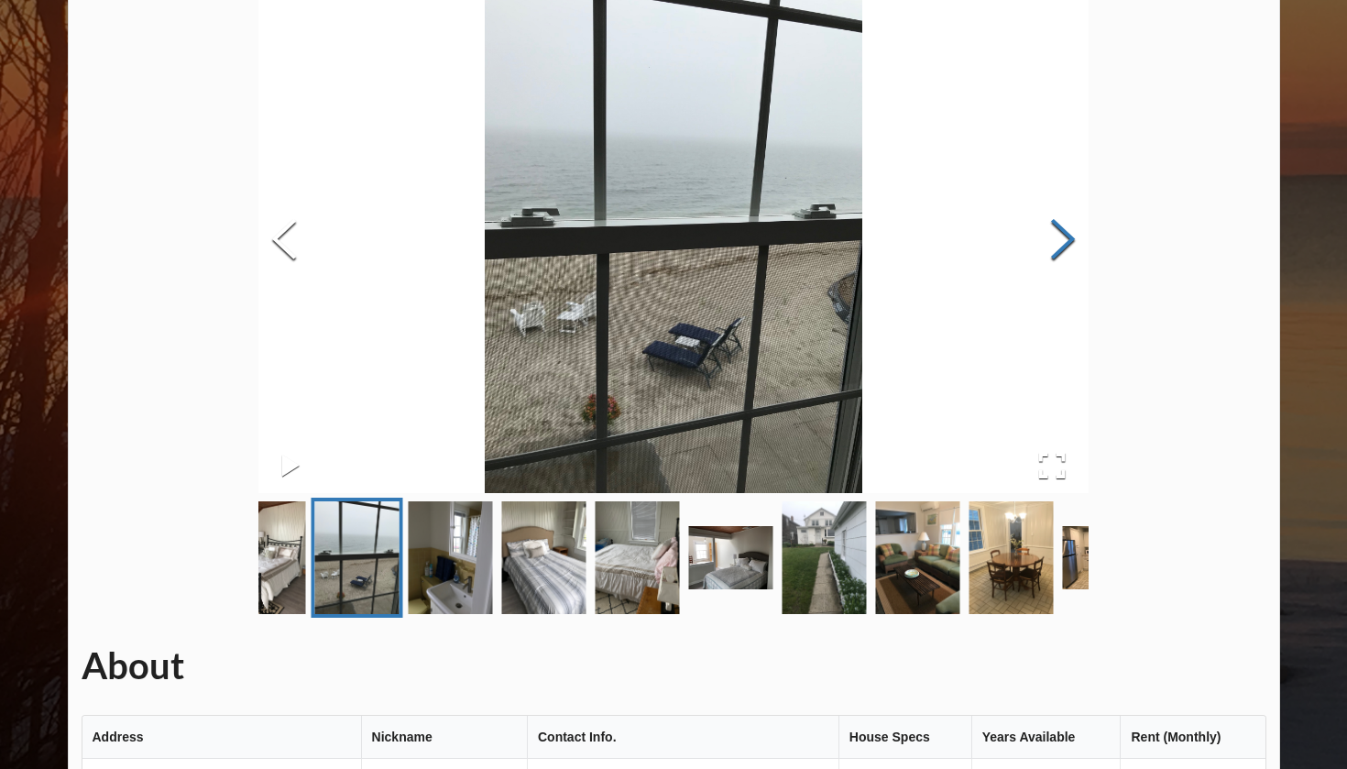
click at [1049, 251] on button "Next Slide" at bounding box center [1062, 241] width 51 height 166
click at [1051, 251] on button "Next Slide" at bounding box center [1062, 241] width 51 height 166
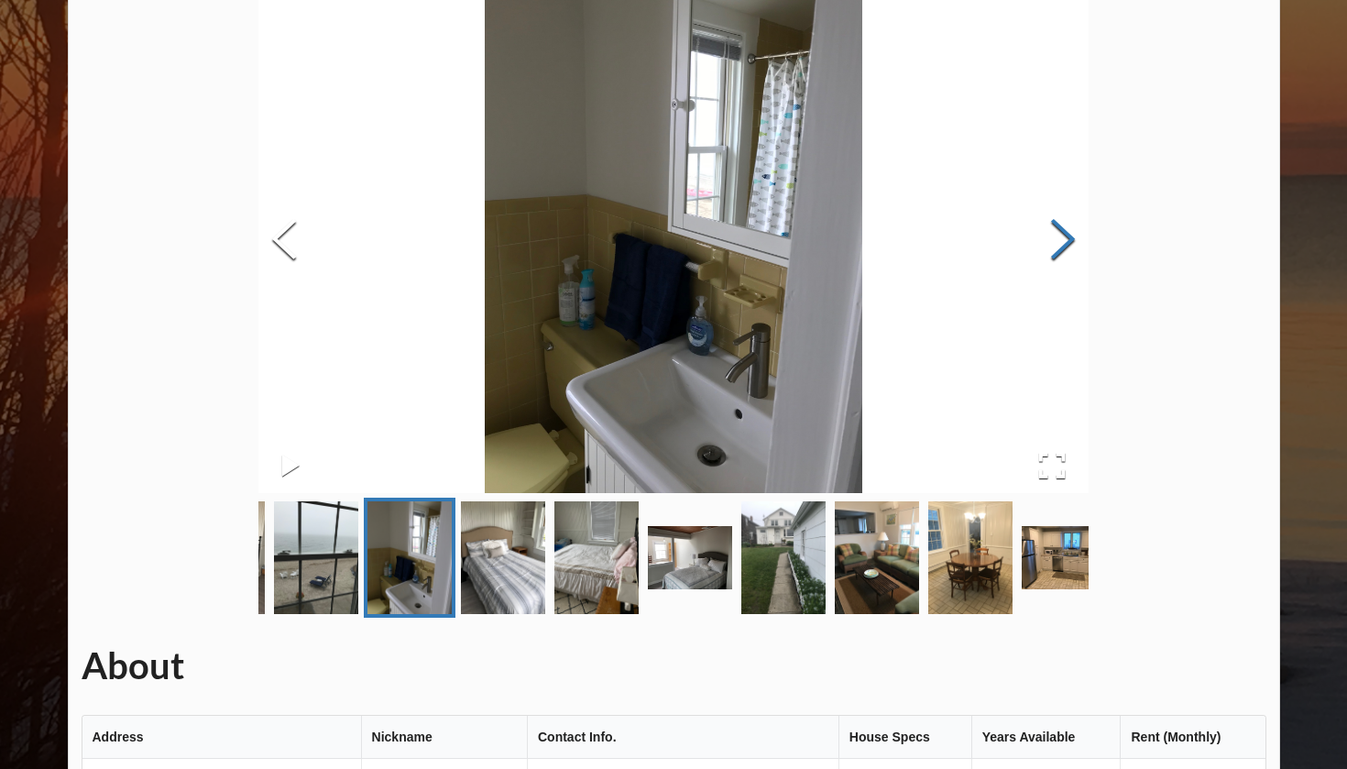
click at [1051, 251] on button "Next Slide" at bounding box center [1062, 241] width 51 height 166
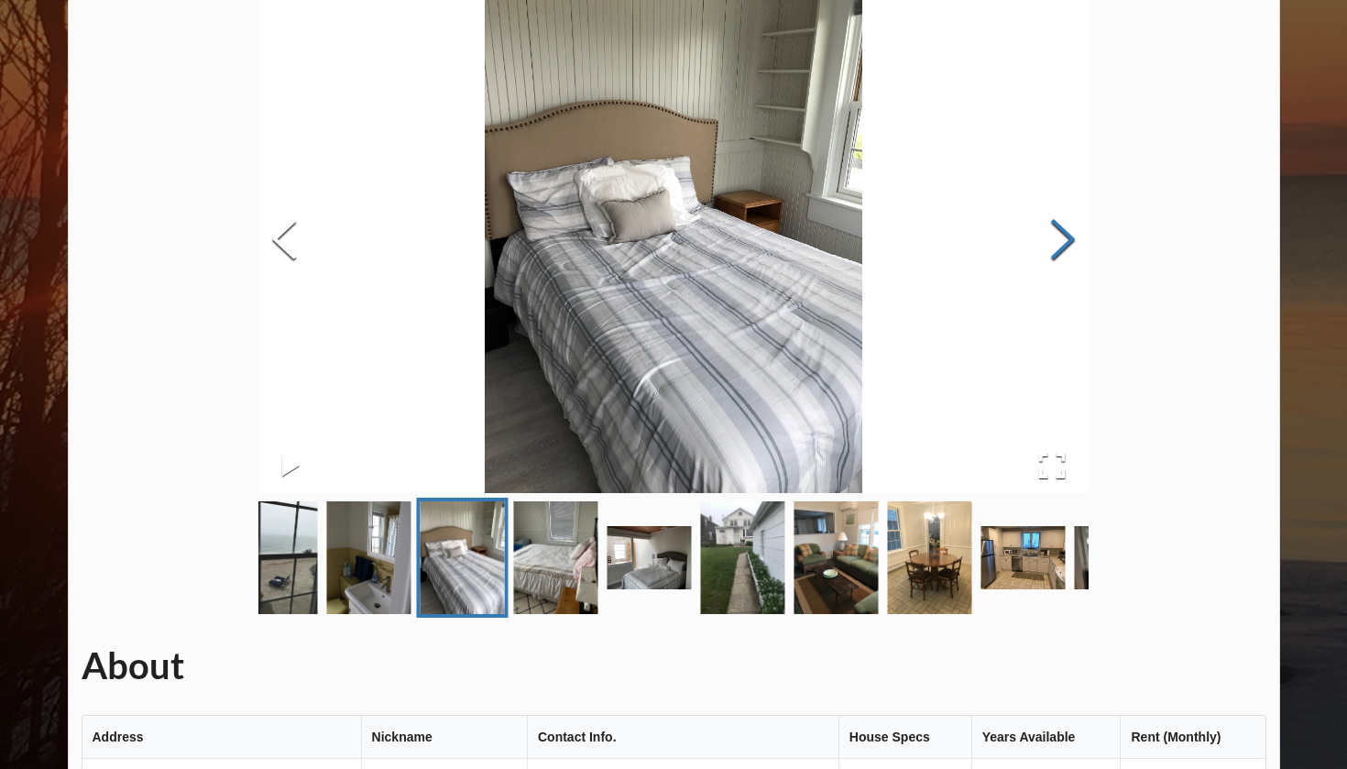
click at [1051, 251] on button "Next Slide" at bounding box center [1062, 241] width 51 height 166
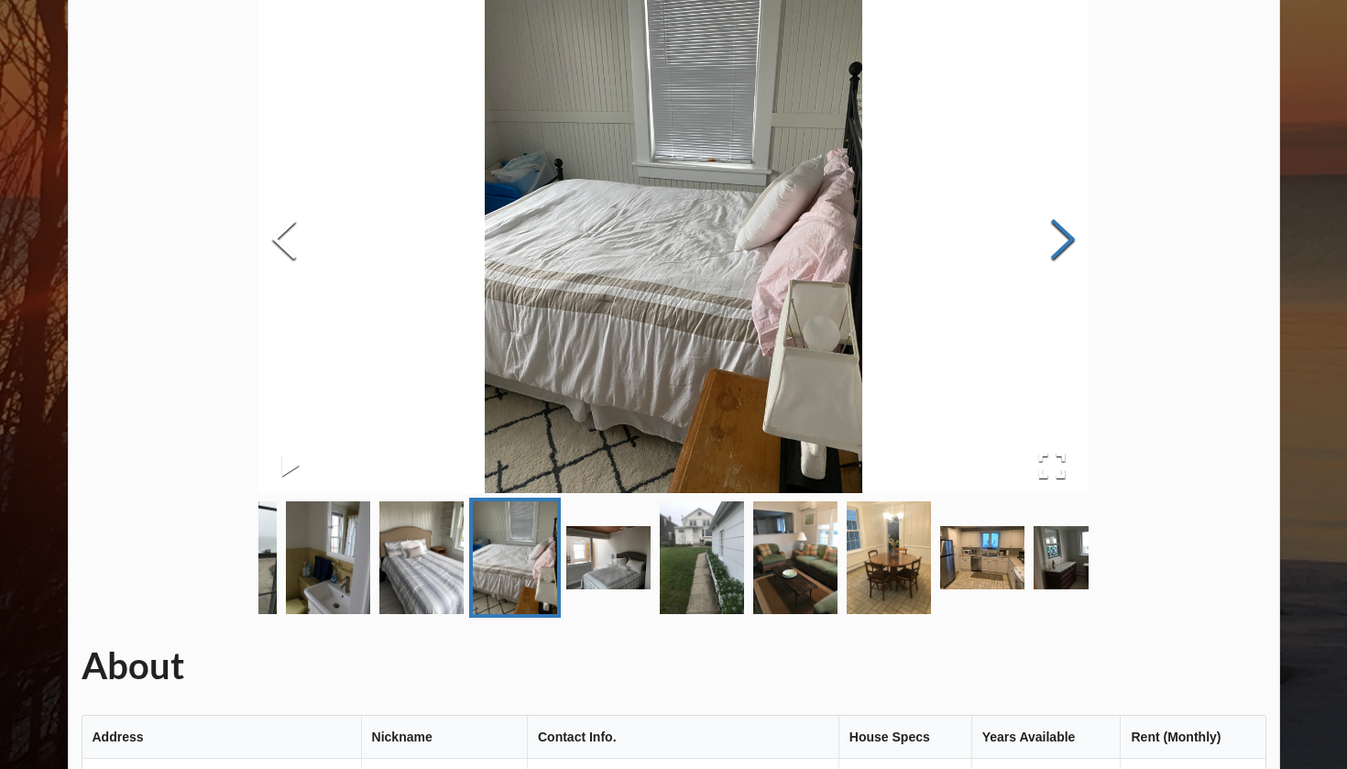
click at [1051, 251] on button "Next Slide" at bounding box center [1062, 241] width 51 height 166
click at [1053, 249] on button "Next Slide" at bounding box center [1062, 241] width 51 height 166
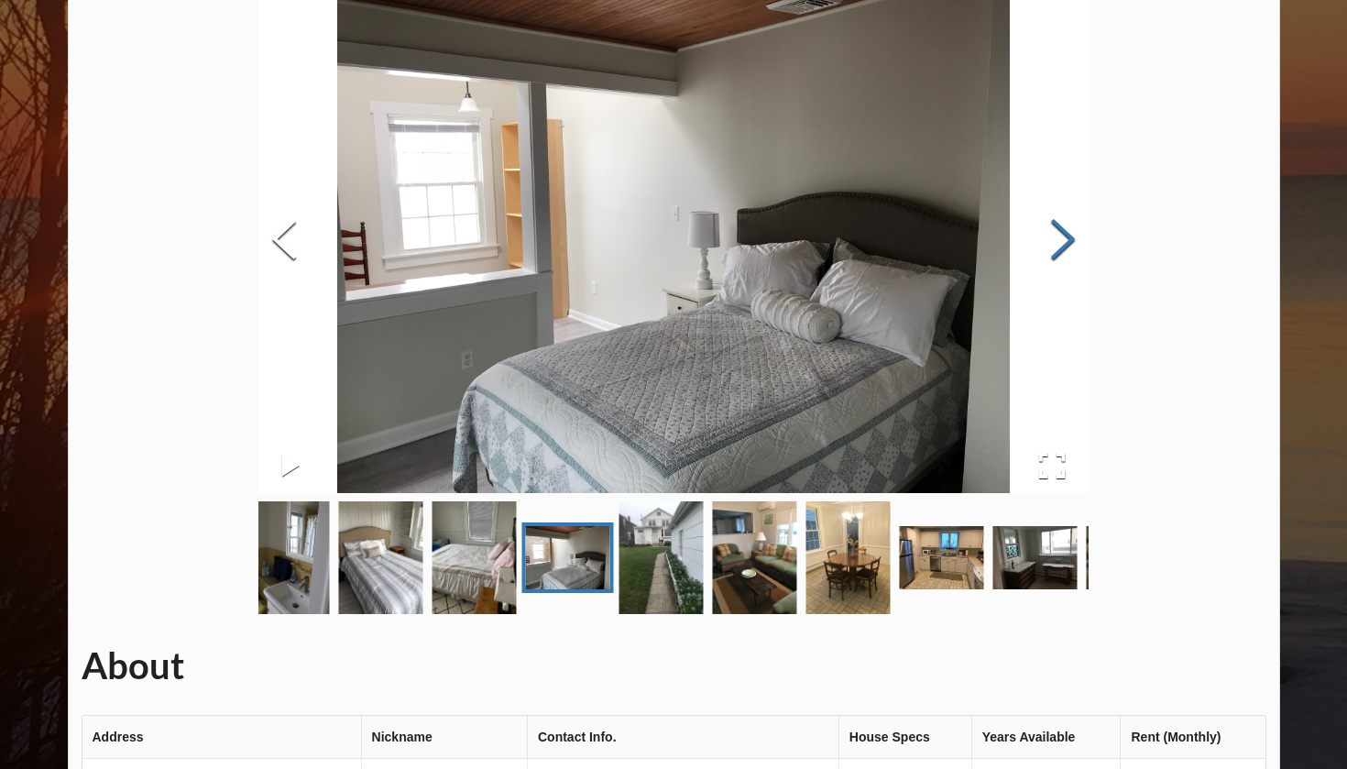
click at [1053, 249] on button "Next Slide" at bounding box center [1062, 241] width 51 height 166
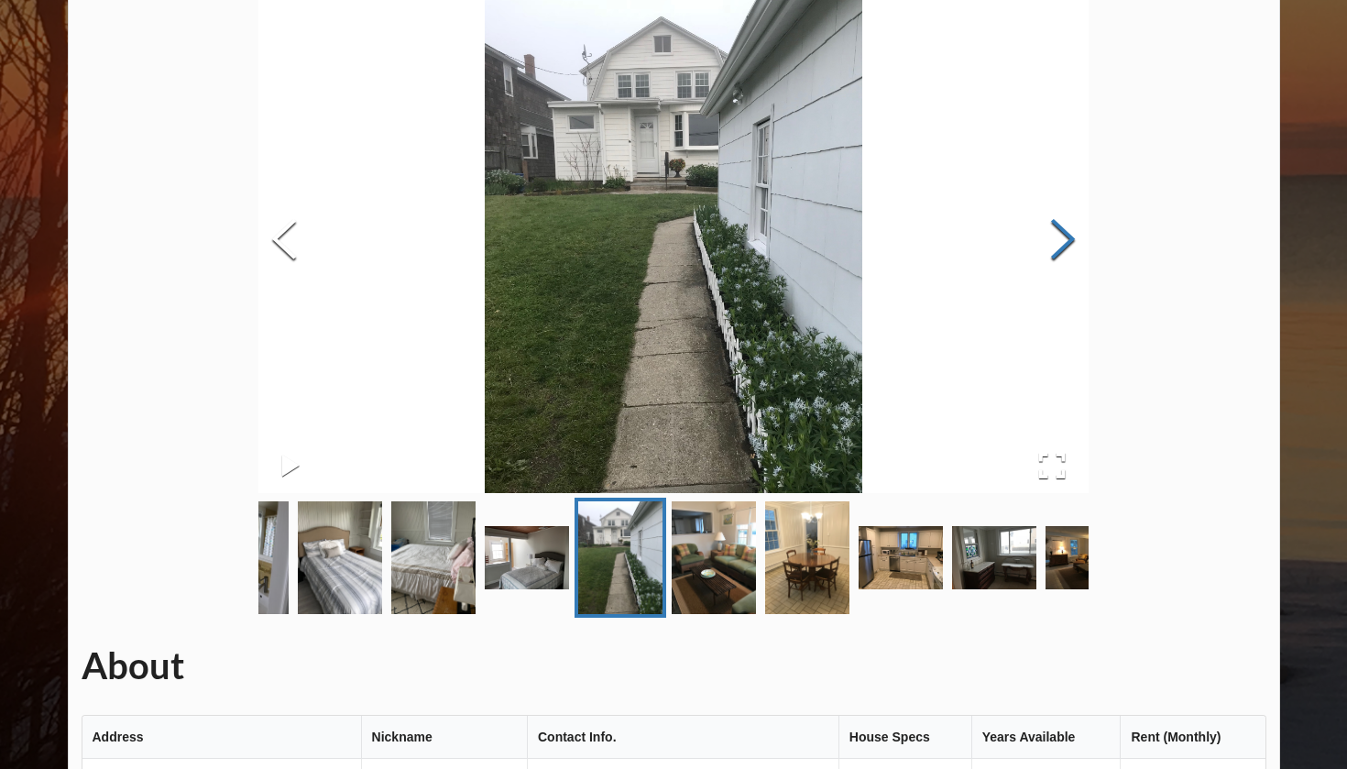
click at [1053, 249] on button "Next Slide" at bounding box center [1062, 241] width 51 height 166
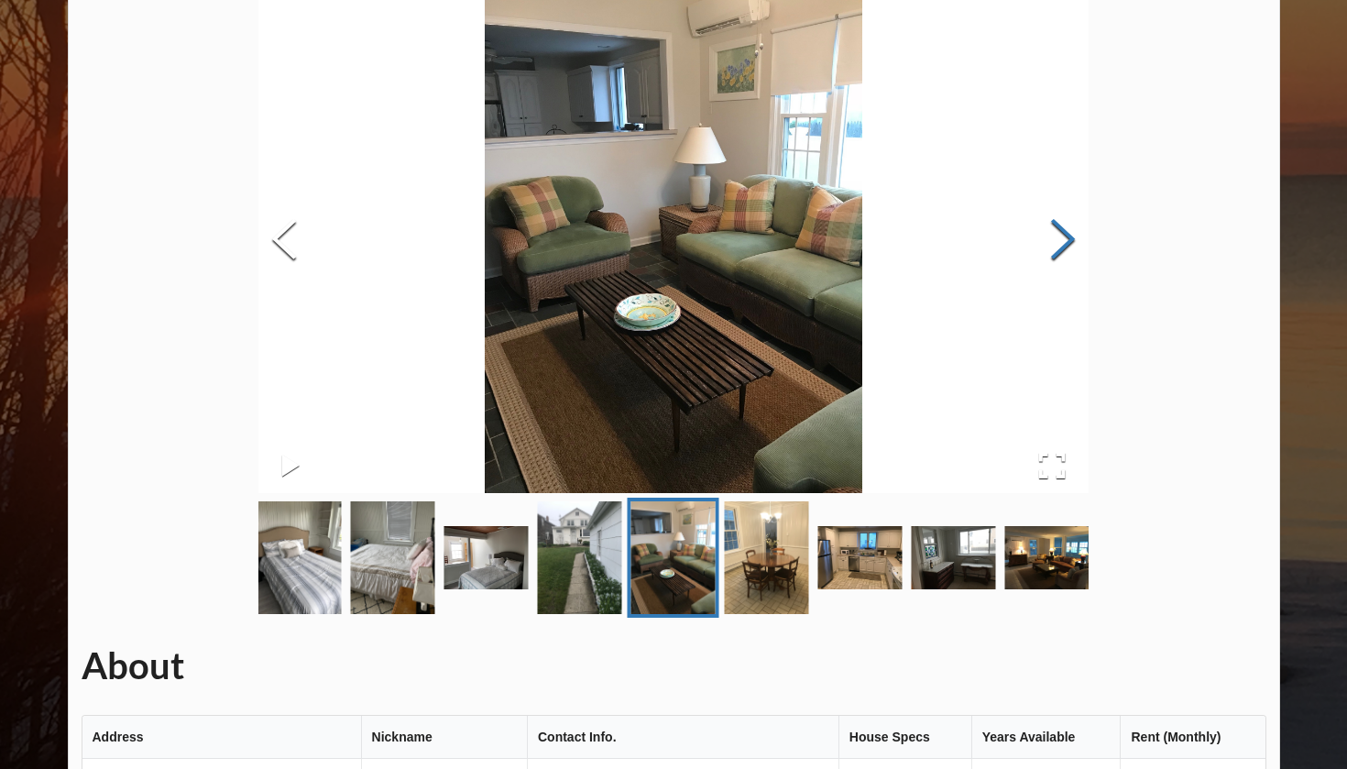
click at [1053, 249] on button "Next Slide" at bounding box center [1062, 241] width 51 height 166
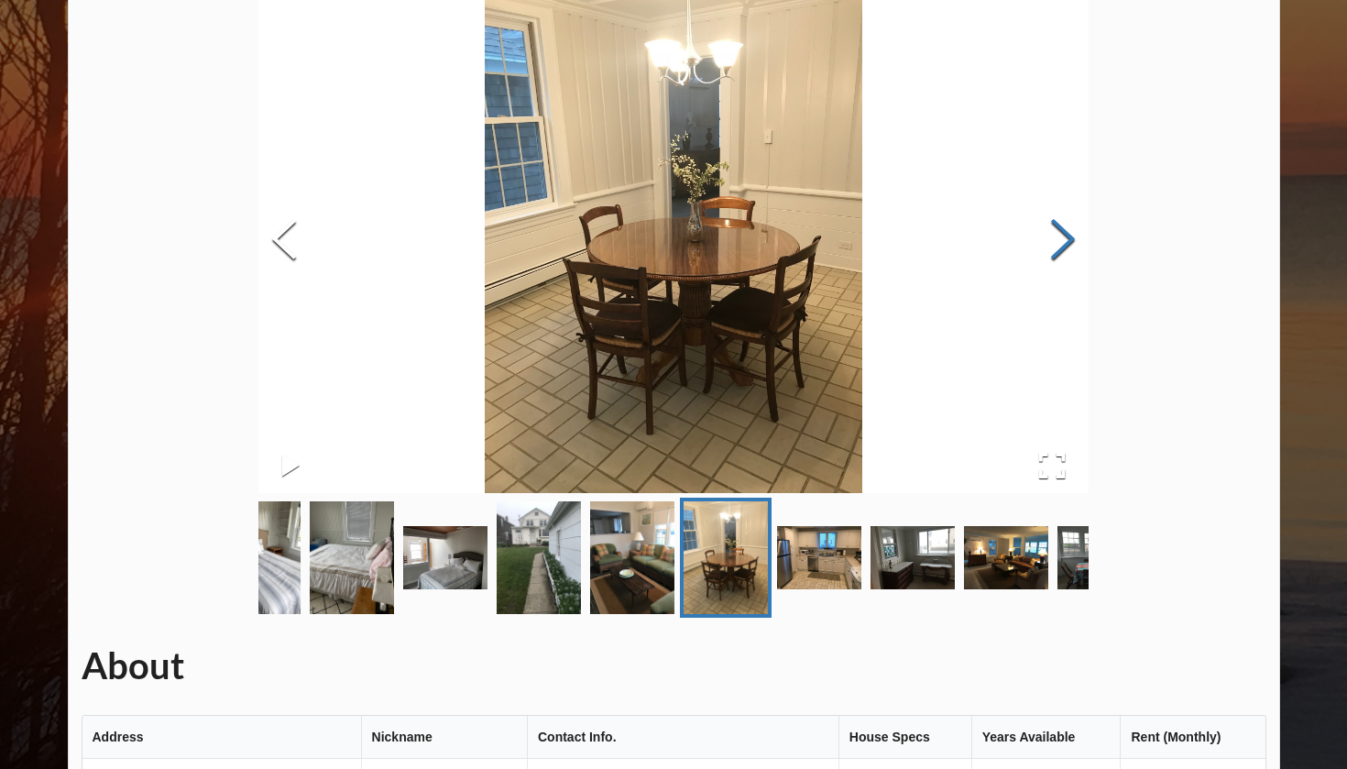
click at [1053, 249] on button "Next Slide" at bounding box center [1062, 241] width 51 height 166
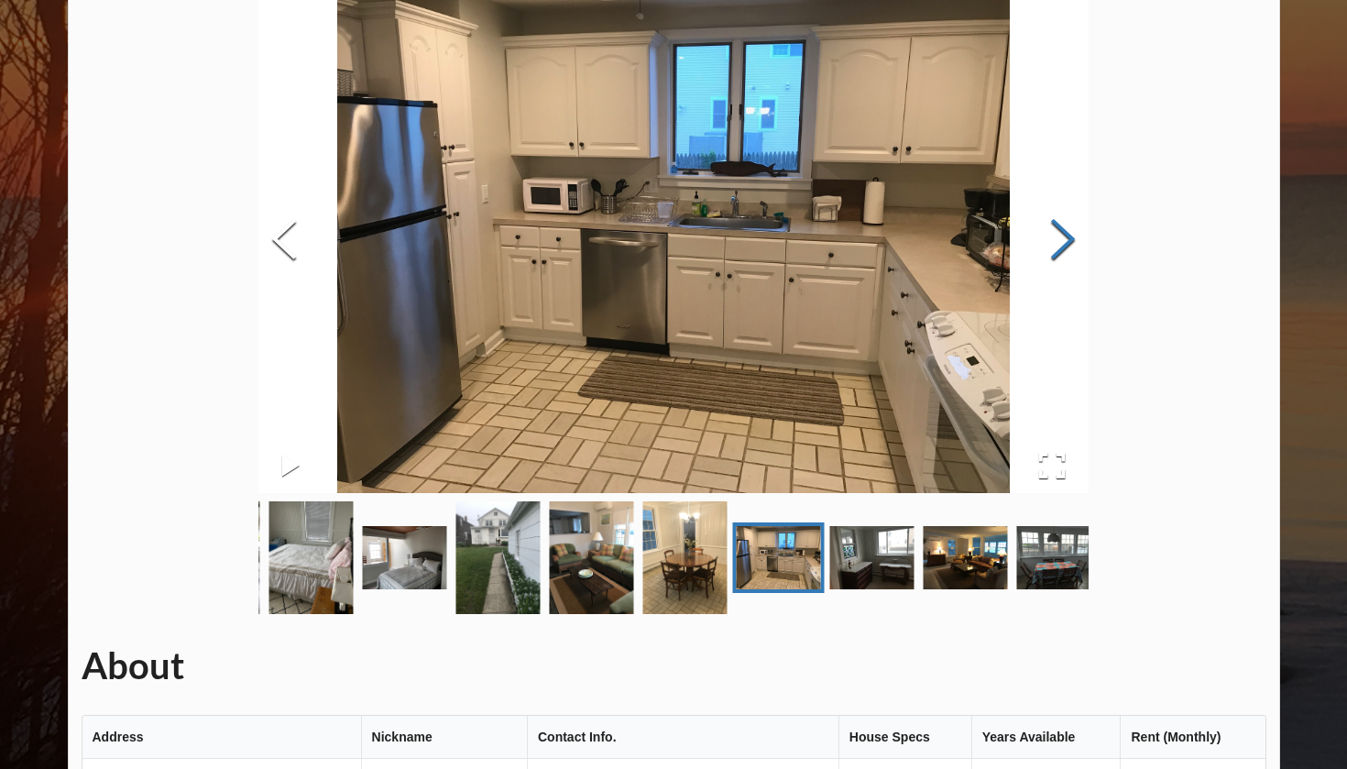
click at [1053, 249] on button "Next Slide" at bounding box center [1062, 241] width 51 height 166
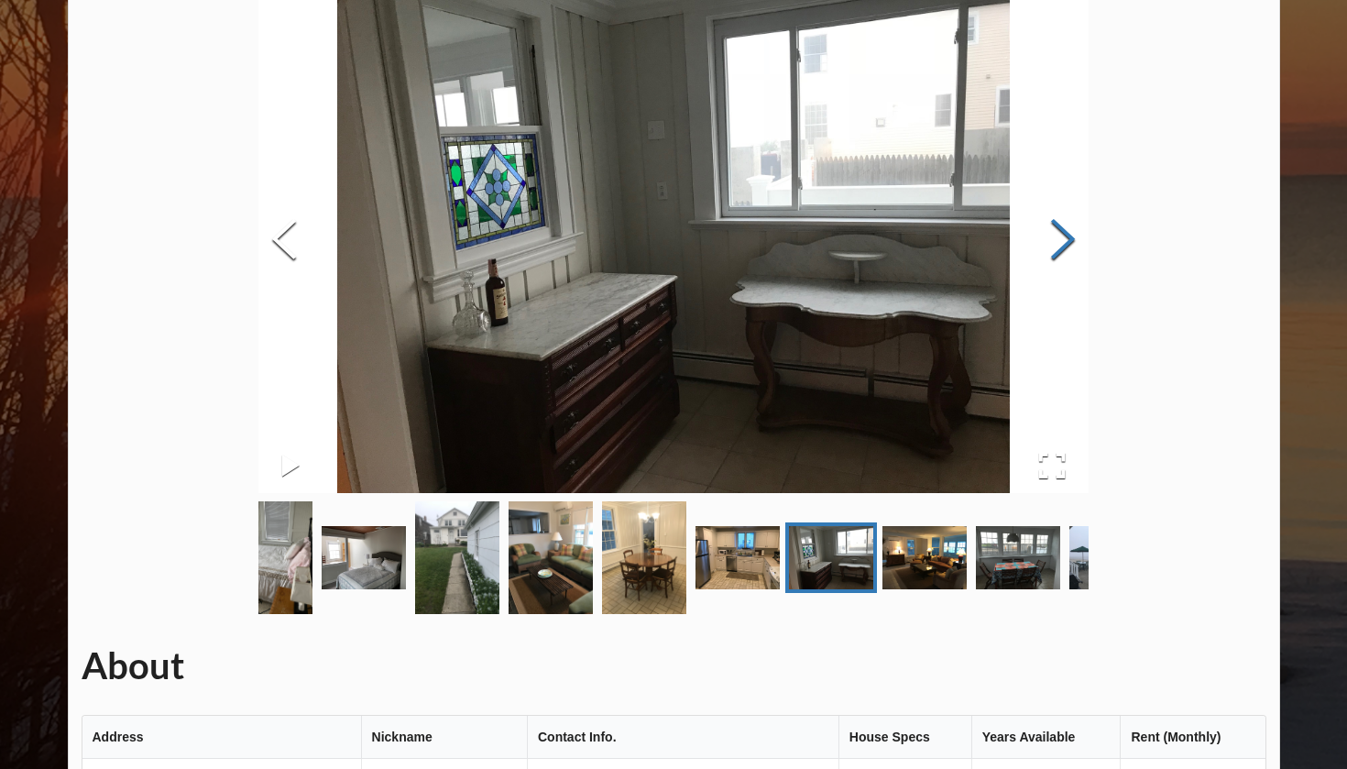
click at [1053, 249] on button "Next Slide" at bounding box center [1062, 241] width 51 height 166
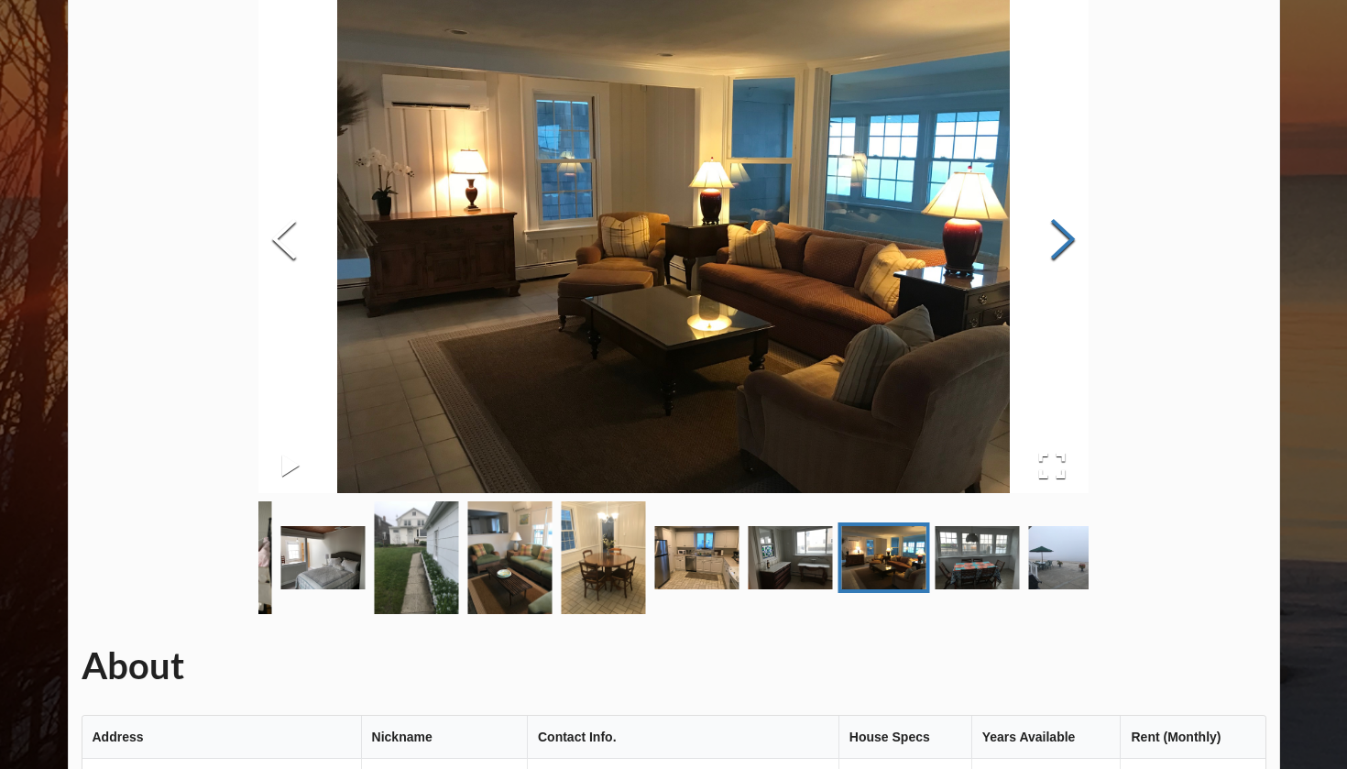
click at [1053, 249] on button "Next Slide" at bounding box center [1062, 241] width 51 height 166
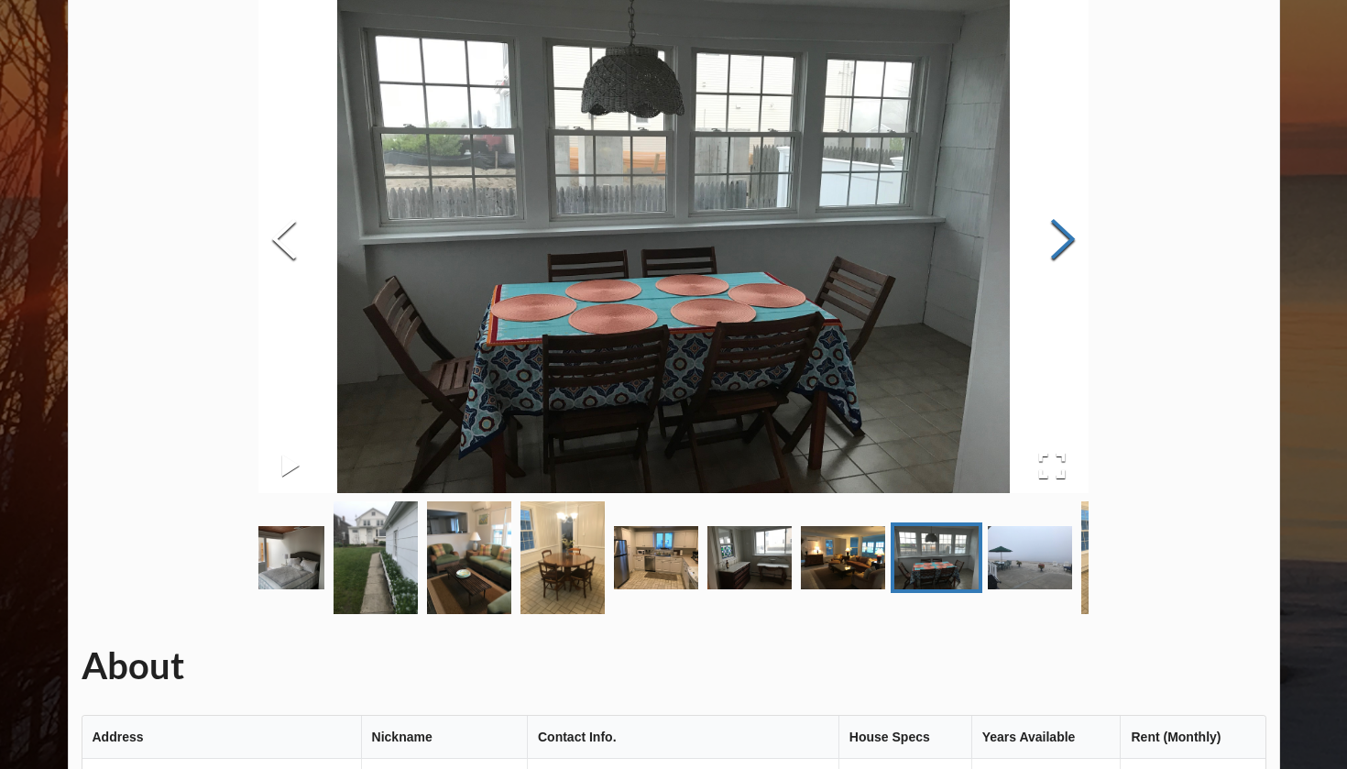
click at [1053, 249] on button "Next Slide" at bounding box center [1062, 241] width 51 height 166
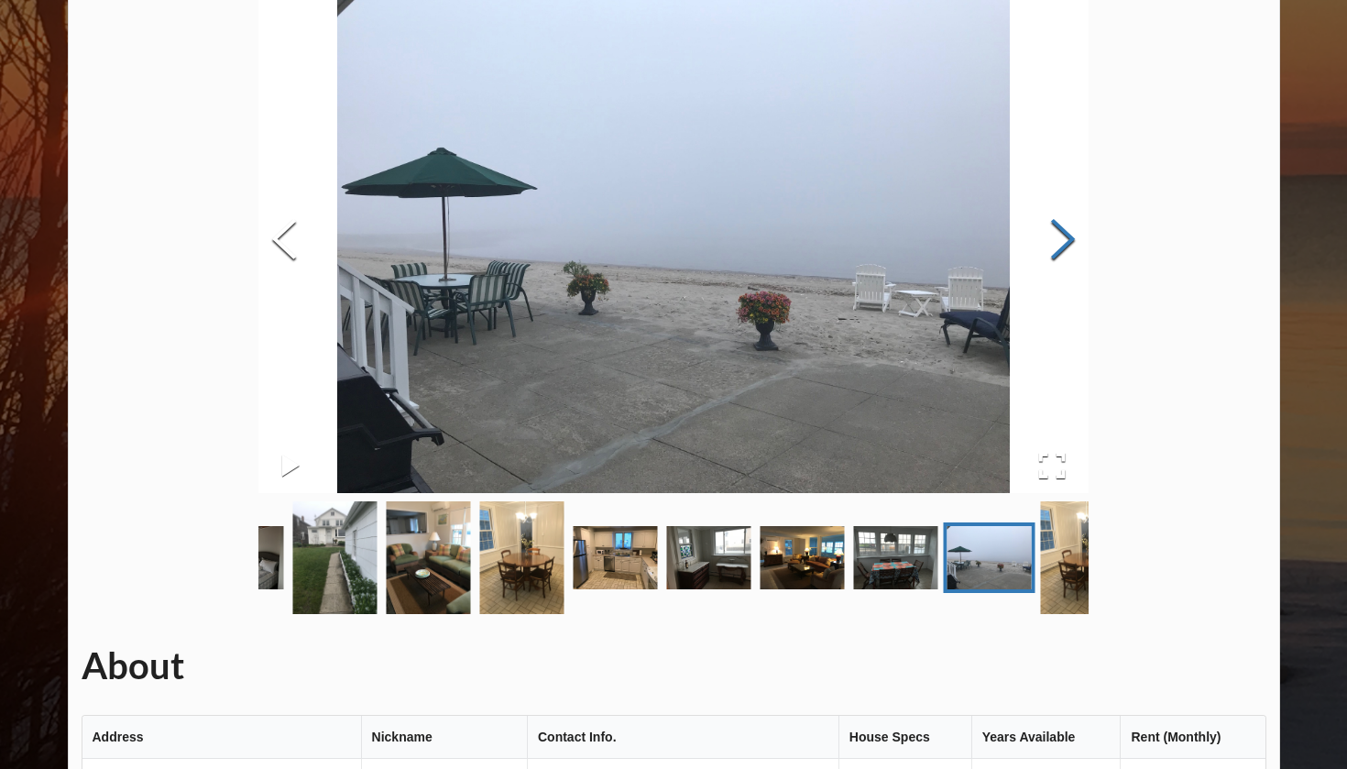
click at [1053, 249] on button "Next Slide" at bounding box center [1062, 241] width 51 height 166
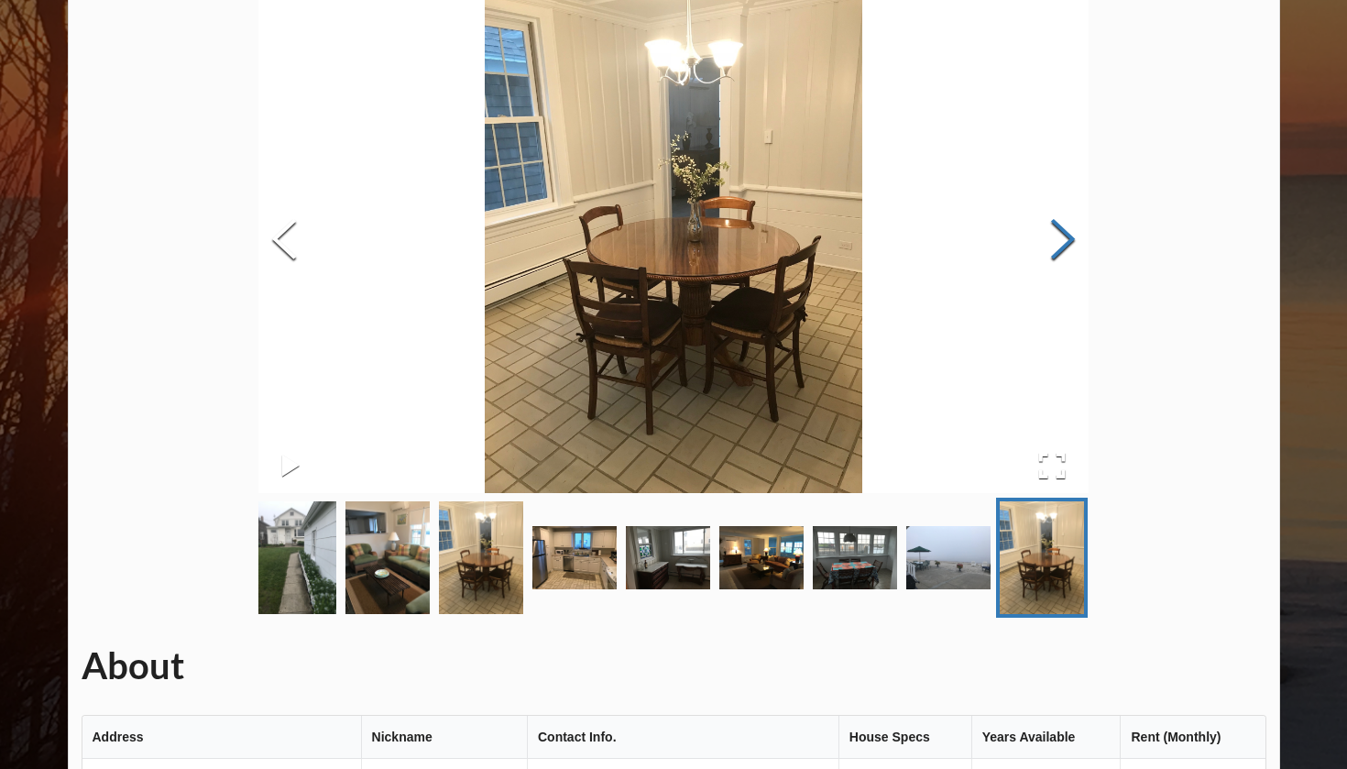
click at [1053, 249] on button "Next Slide" at bounding box center [1062, 241] width 51 height 166
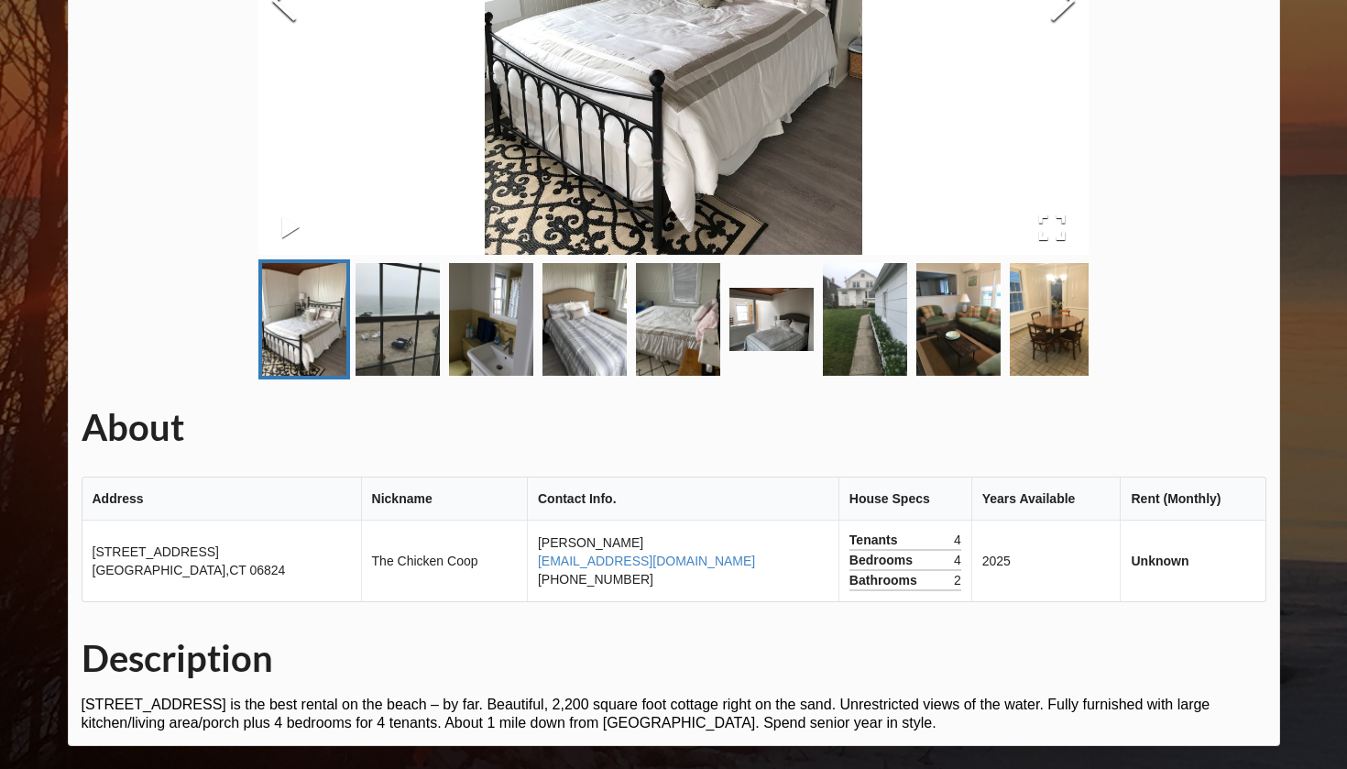
scroll to position [385, 0]
click at [679, 357] on img "Go to Slide 5" at bounding box center [678, 319] width 84 height 113
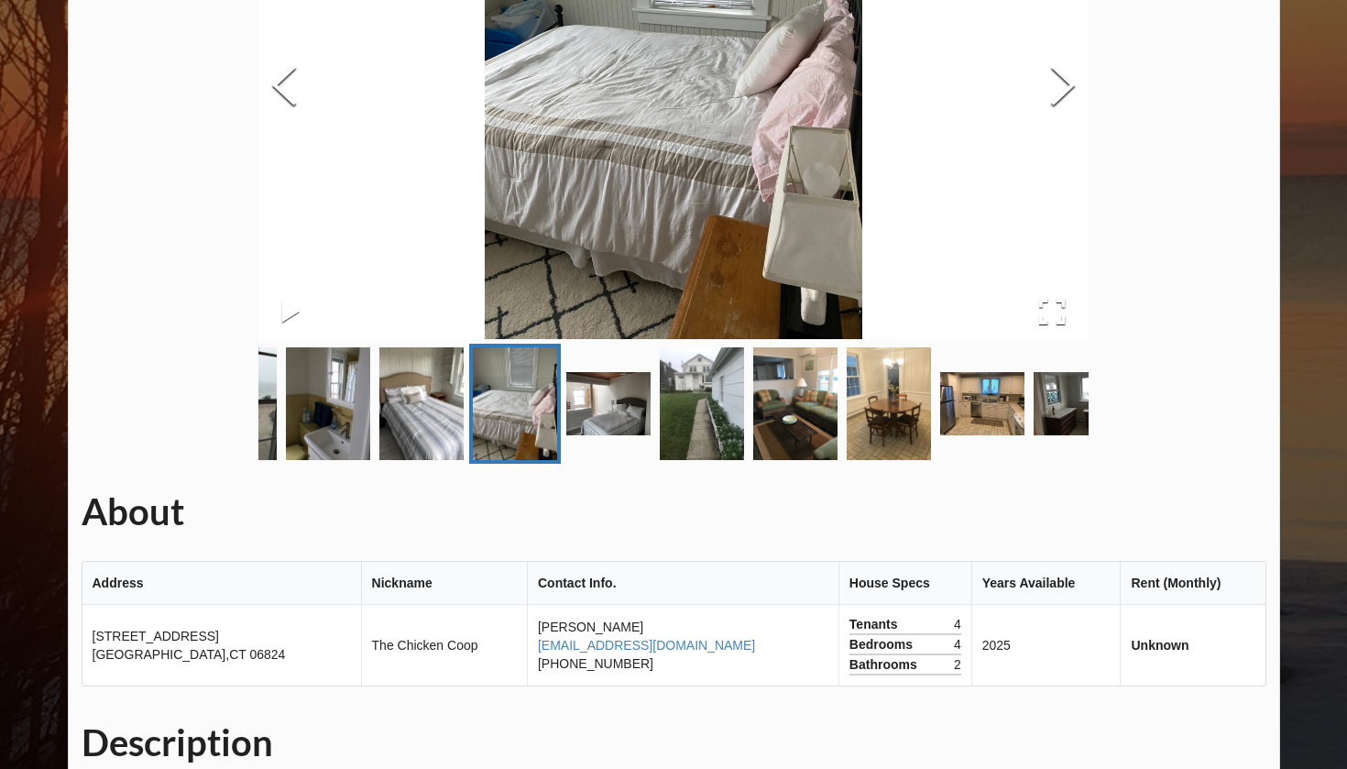
scroll to position [298, 0]
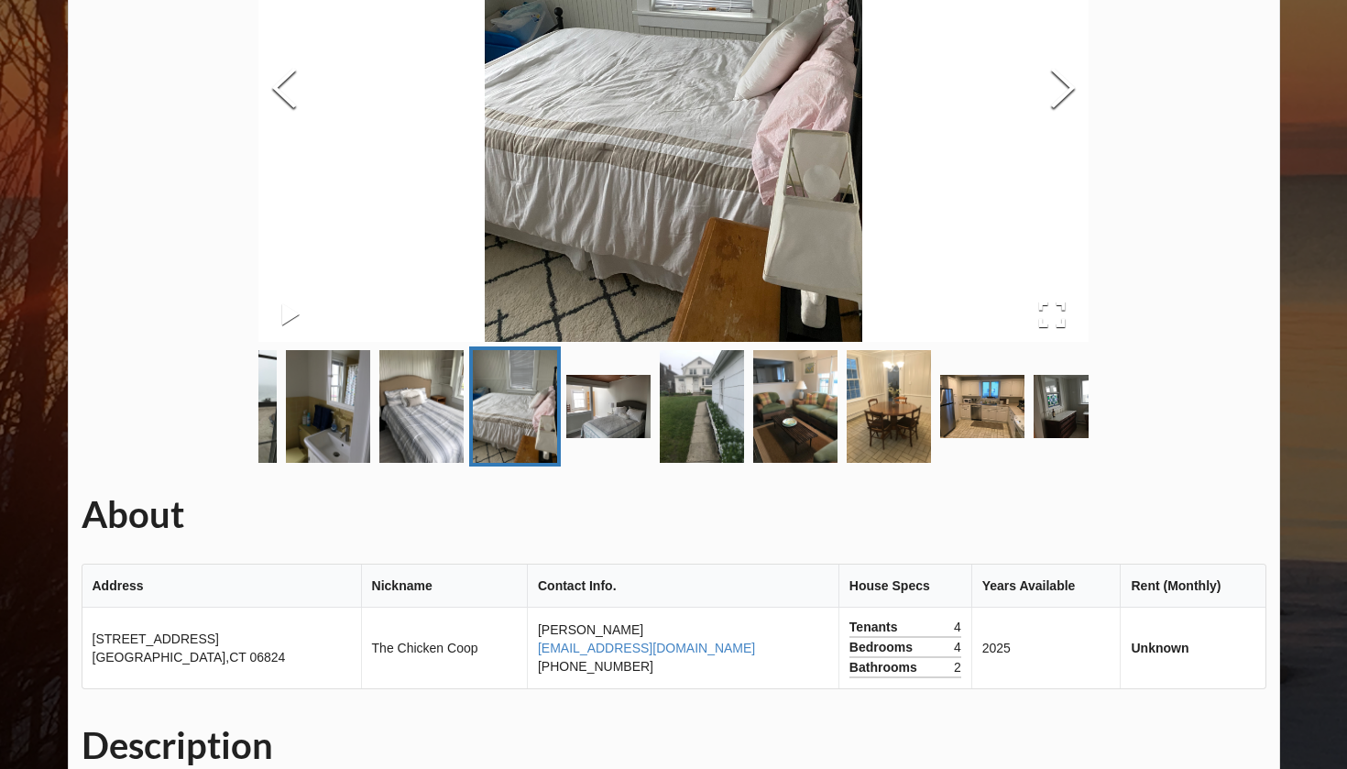
click at [766, 371] on img "Go to Slide 8" at bounding box center [795, 406] width 84 height 113
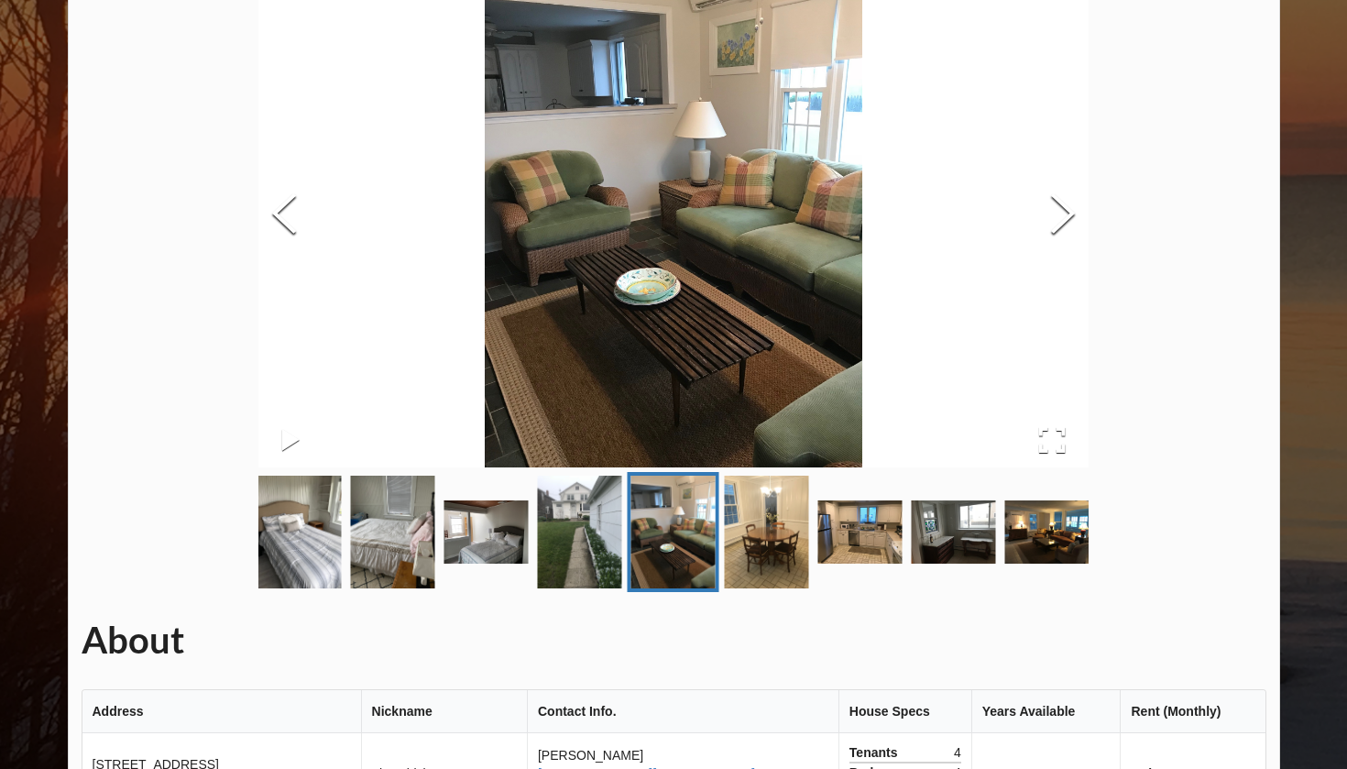
scroll to position [166, 0]
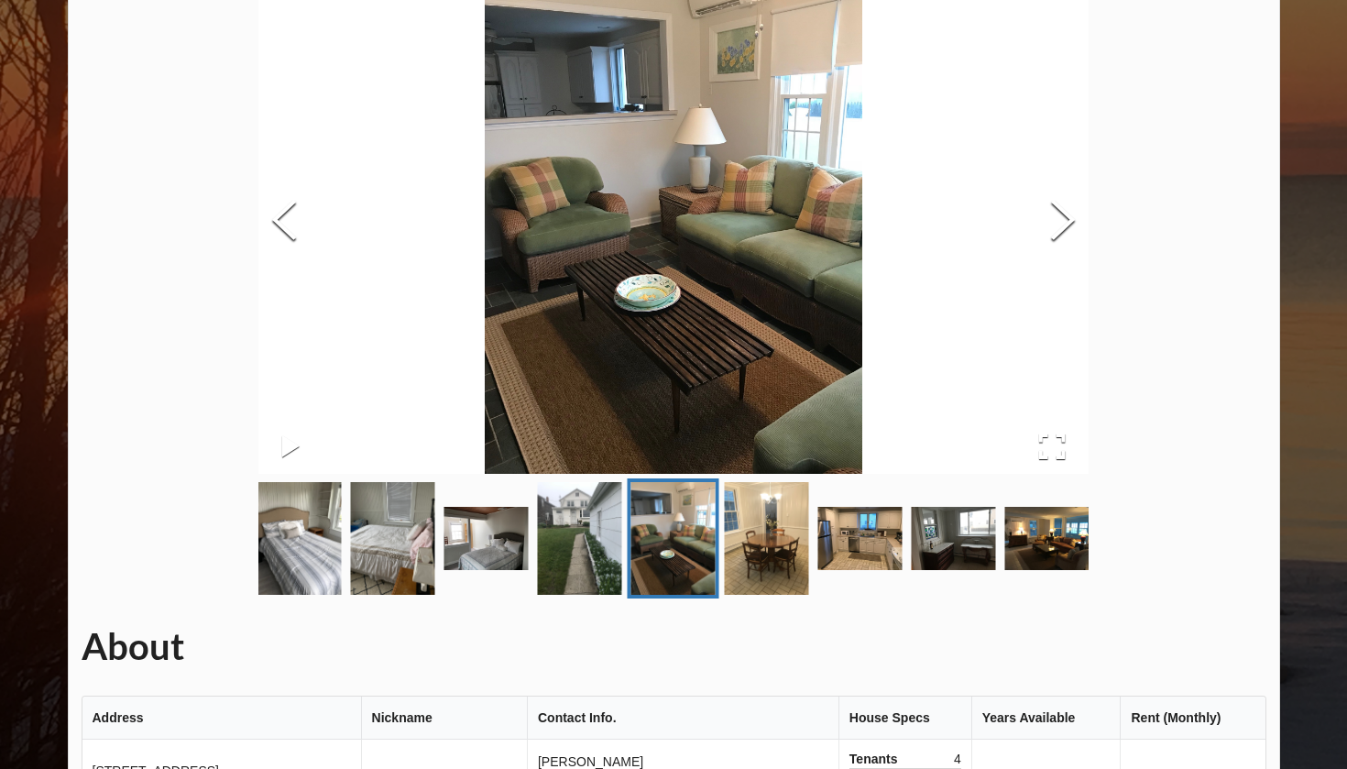
click at [904, 536] on link "Go to Slide 10" at bounding box center [860, 538] width 92 height 71
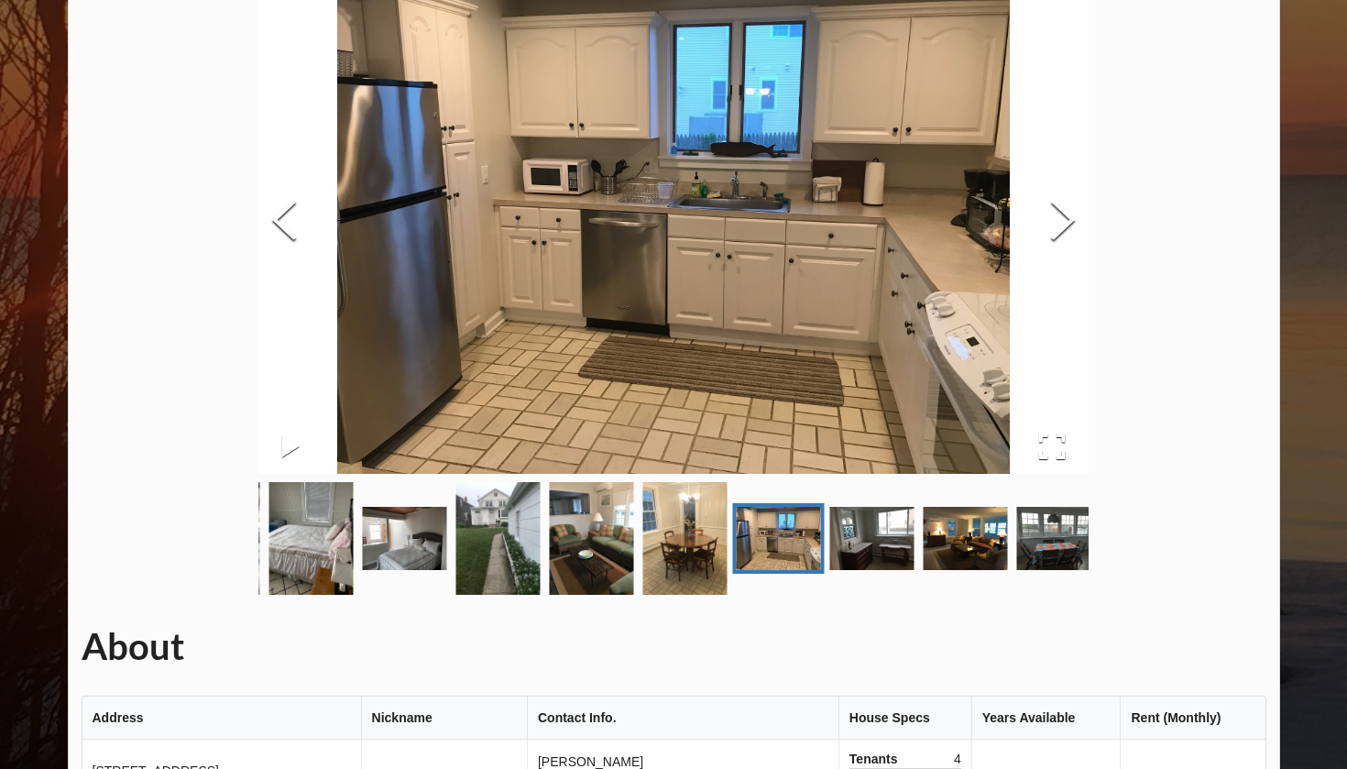
click at [931, 536] on img "Go to Slide 12" at bounding box center [965, 538] width 84 height 63
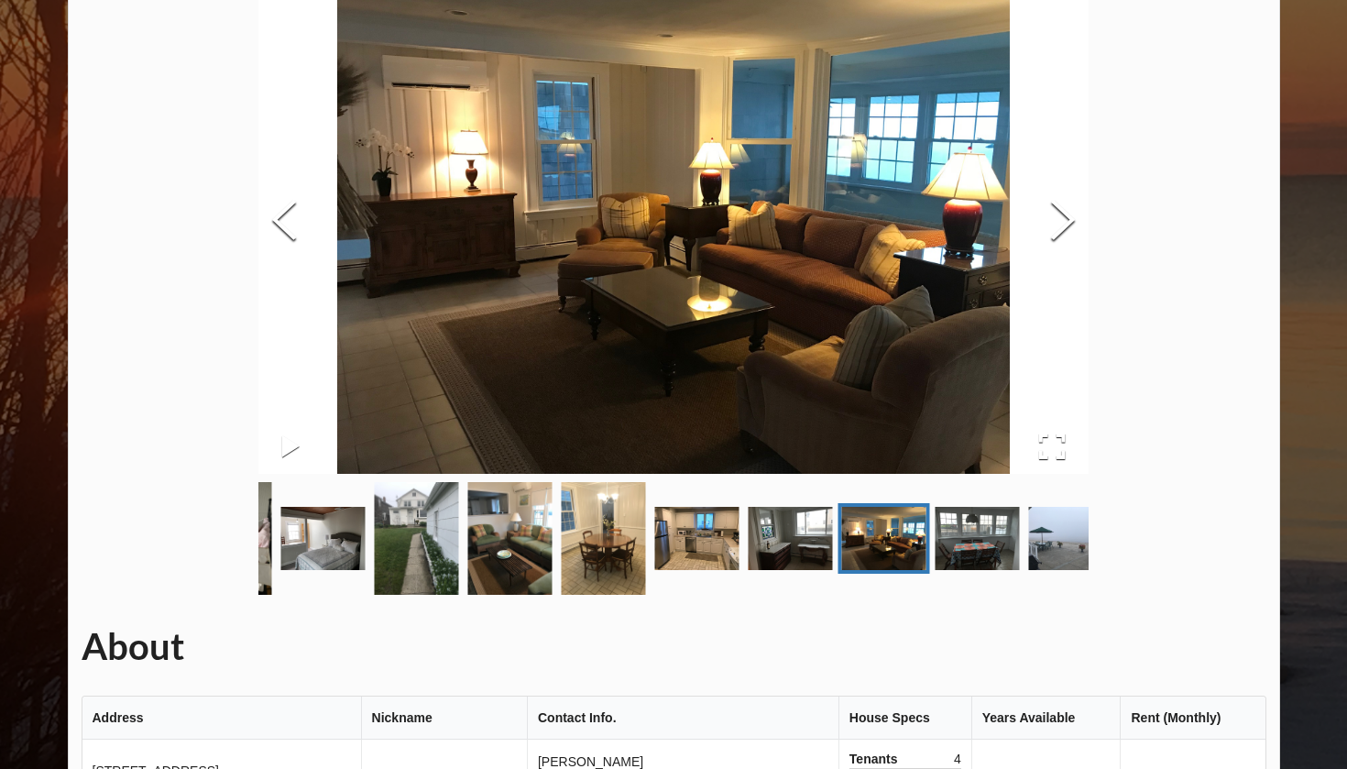
click at [639, 536] on div "Thumbnail Navigation" at bounding box center [224, 538] width 829 height 120
click at [972, 536] on img "Go to Slide 13" at bounding box center [977, 538] width 84 height 63
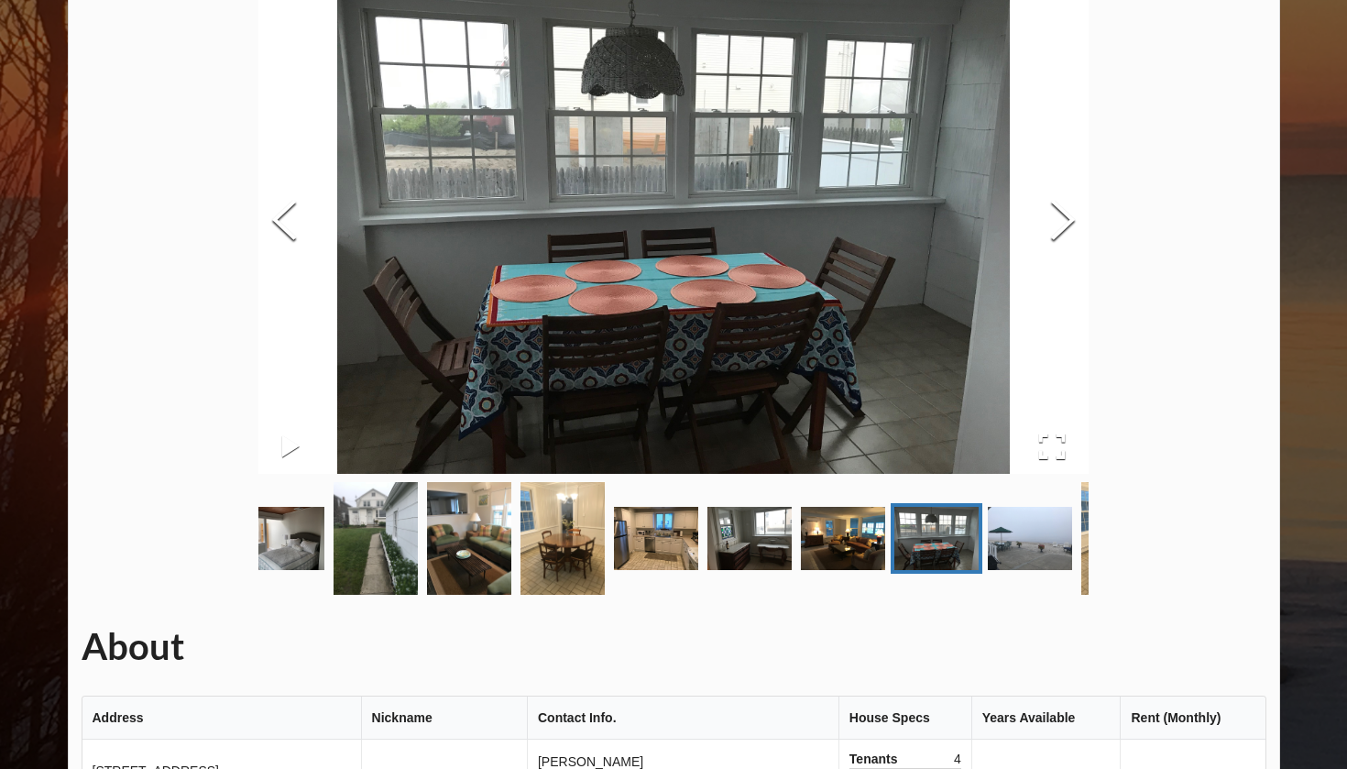
click at [1032, 541] on img "Go to Slide 14" at bounding box center [1030, 538] width 84 height 63
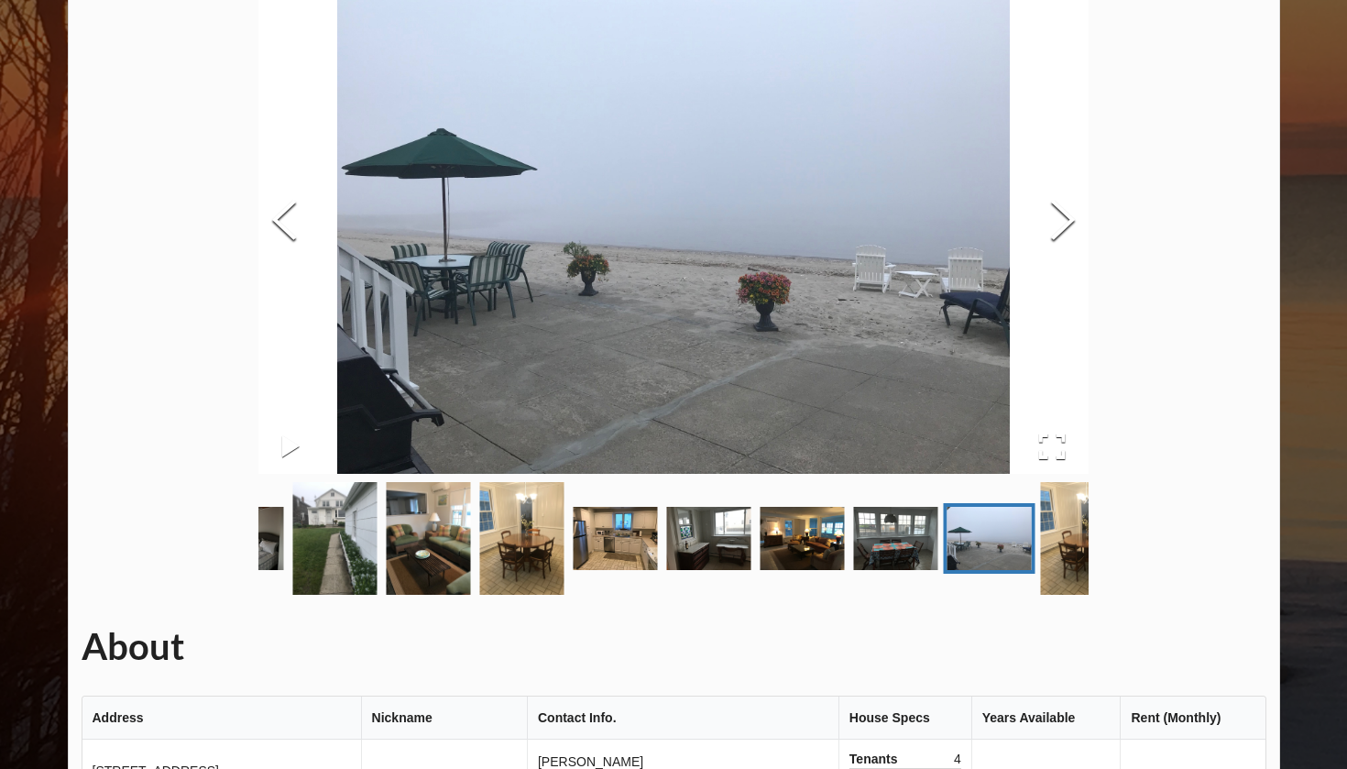
click at [1062, 543] on img "Go to Slide 15" at bounding box center [1083, 538] width 84 height 113
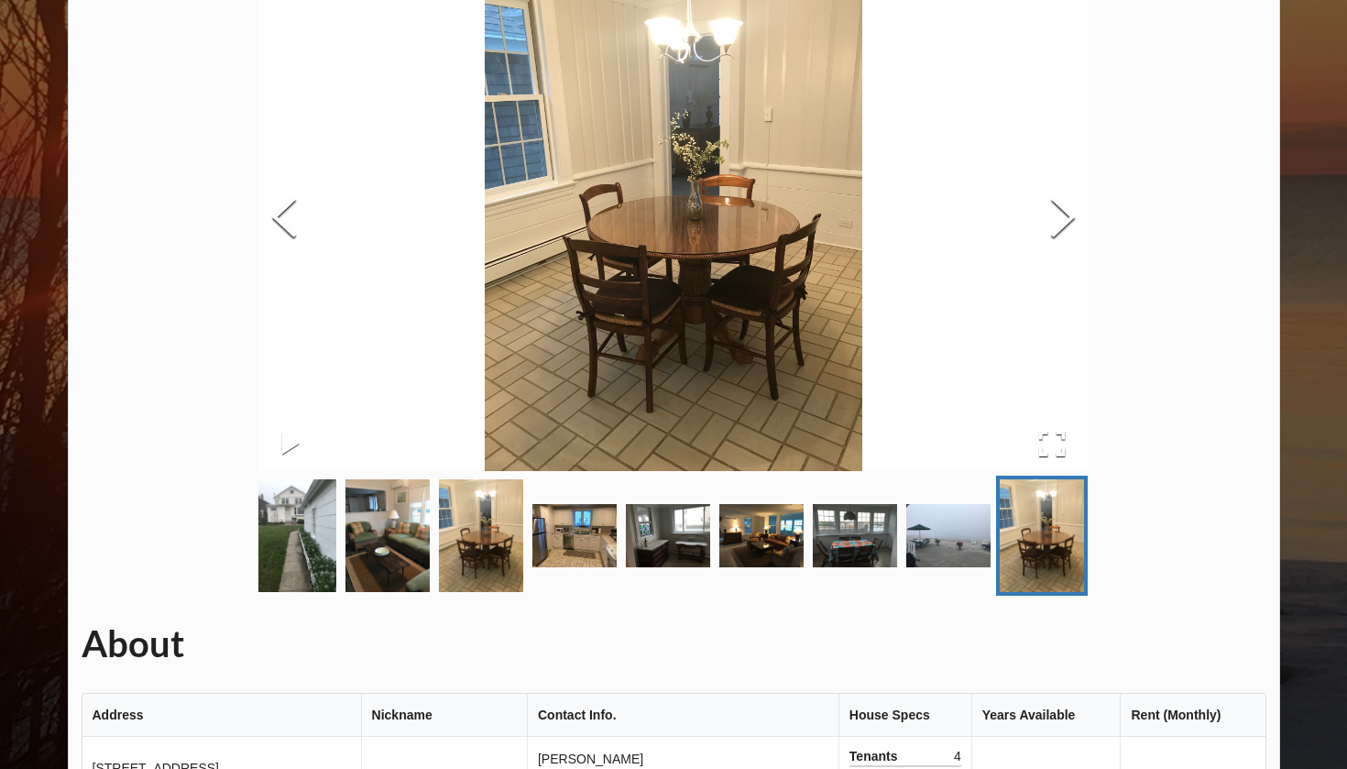
scroll to position [169, 0]
click at [273, 518] on img "Go to Slide 7" at bounding box center [294, 535] width 84 height 113
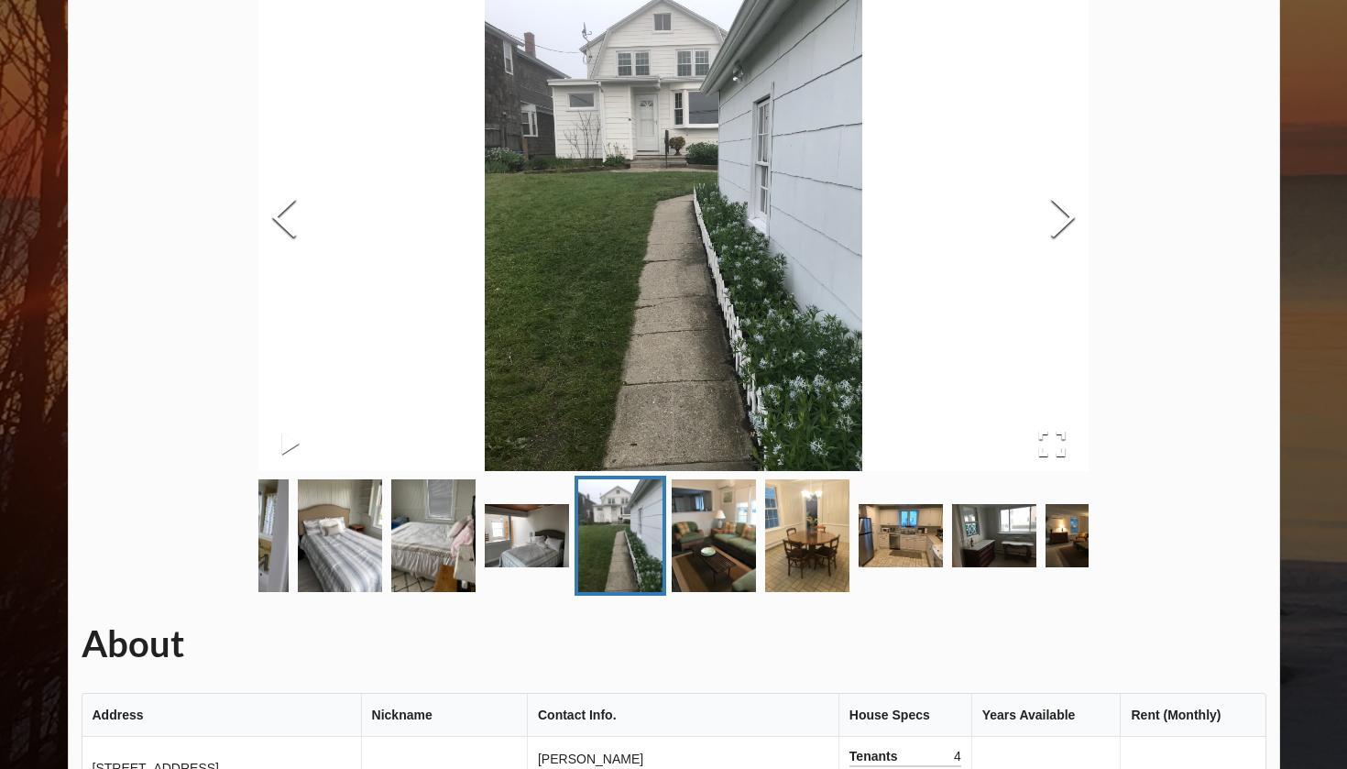
click at [273, 518] on img "Go to Slide 3" at bounding box center [246, 535] width 84 height 113
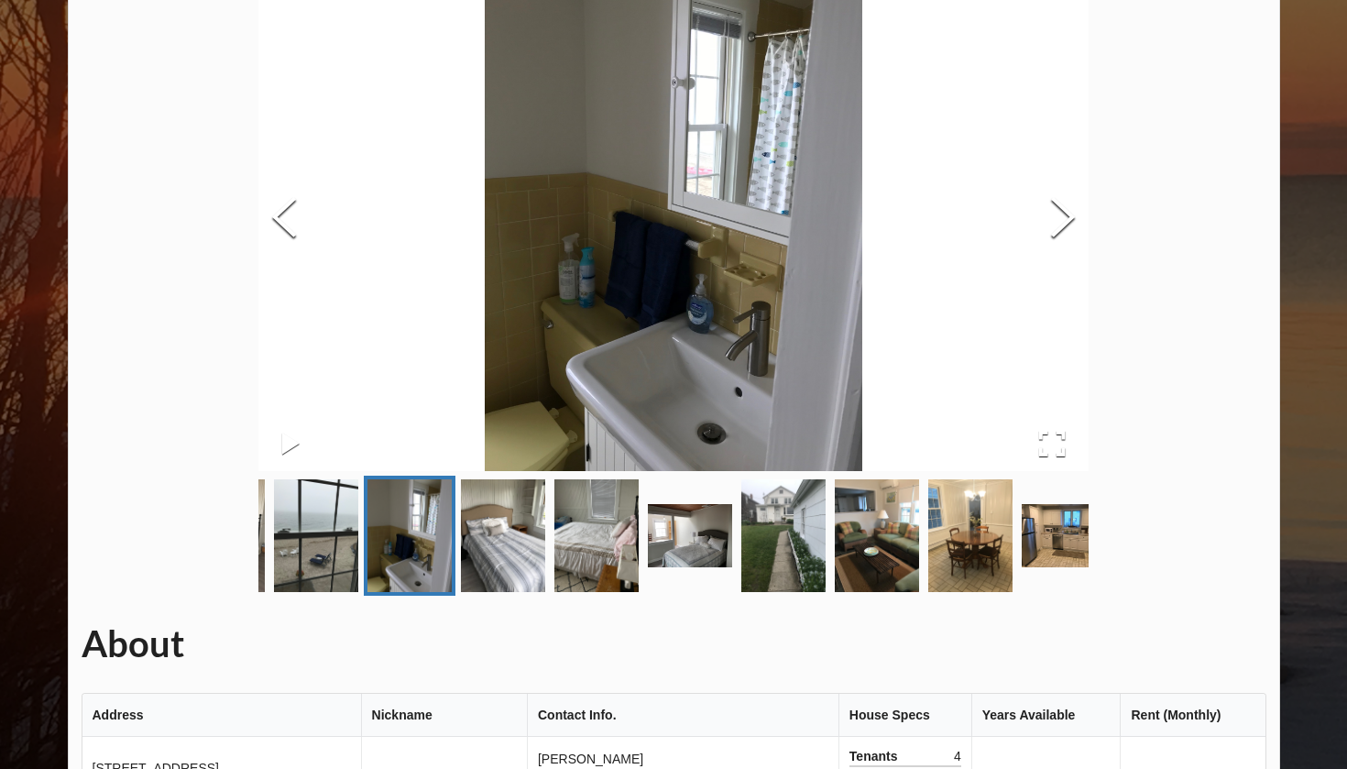
click at [273, 518] on link "Go to Slide 2" at bounding box center [316, 535] width 92 height 120
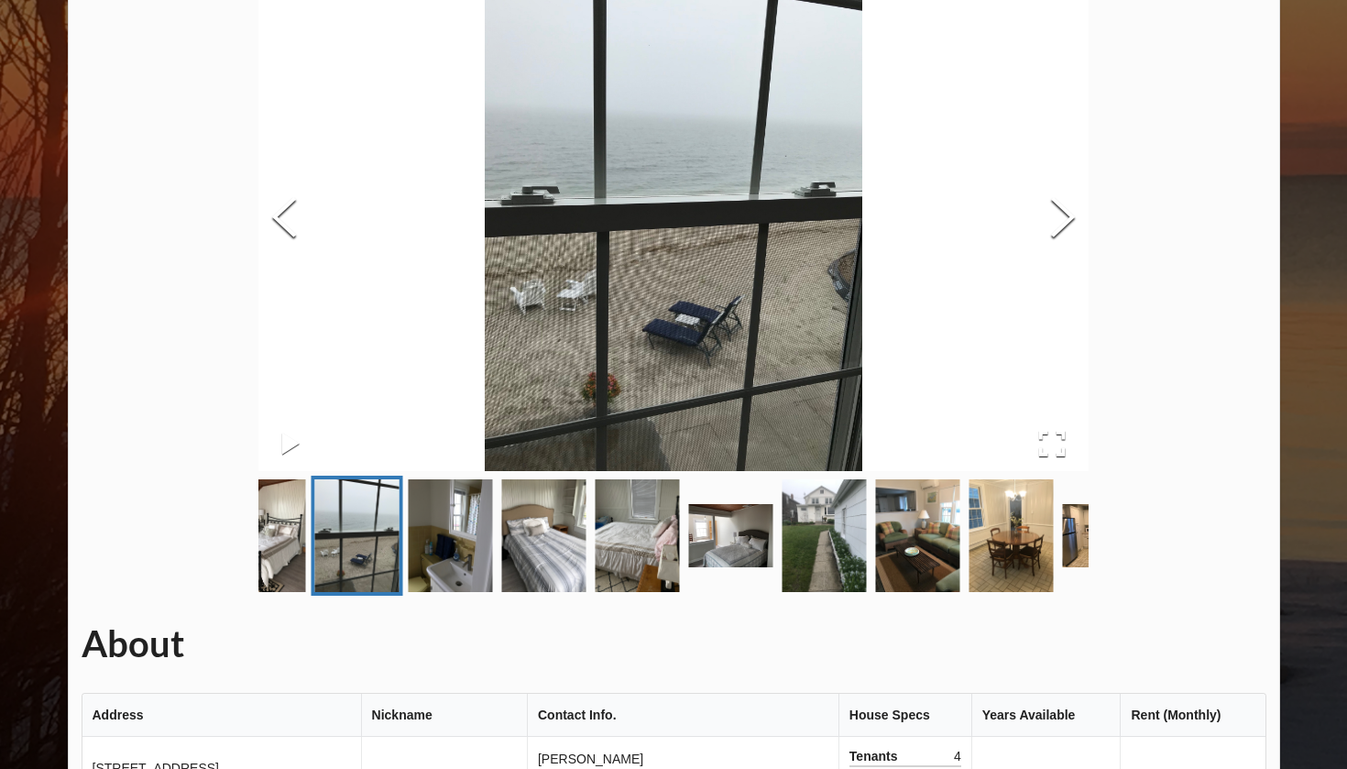
click at [273, 518] on img "Go to Slide 1" at bounding box center [264, 535] width 84 height 113
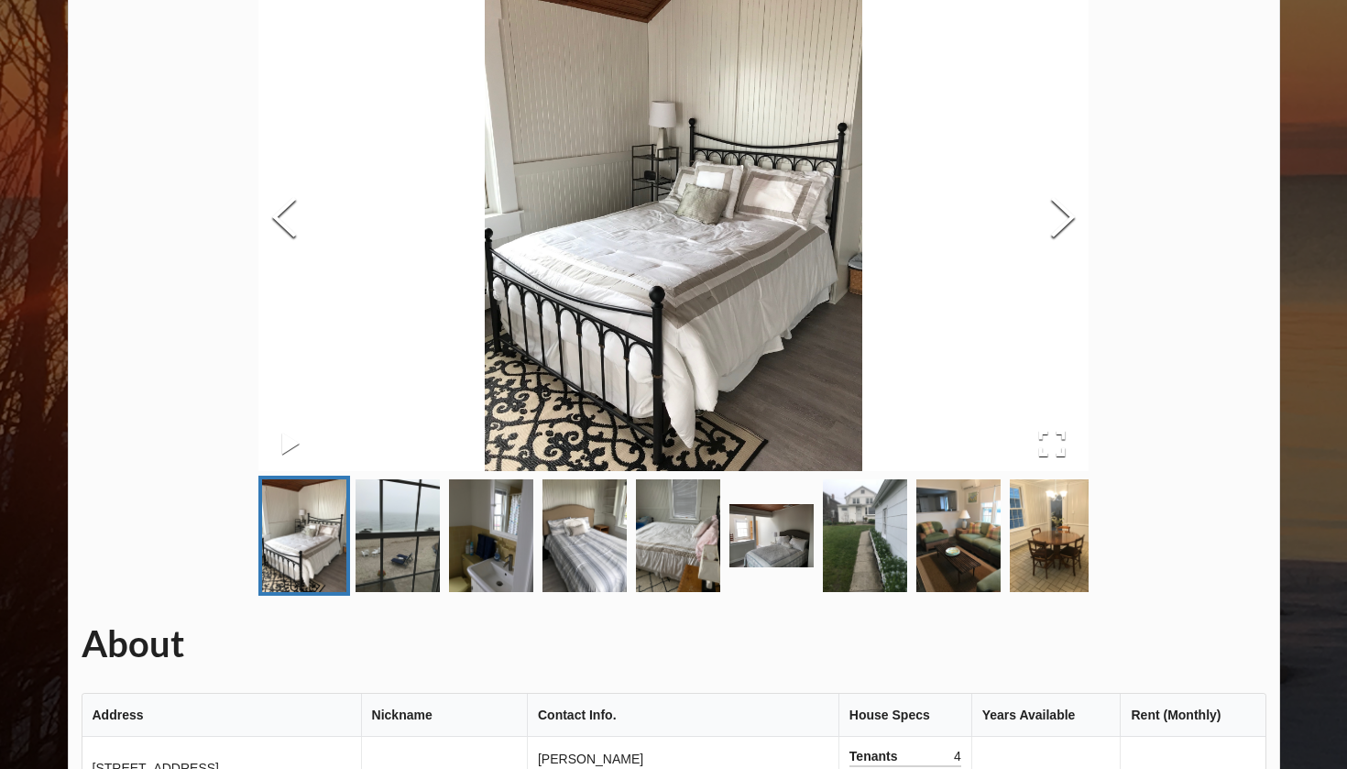
click at [273, 518] on img "Go to Slide 1" at bounding box center [304, 535] width 84 height 113
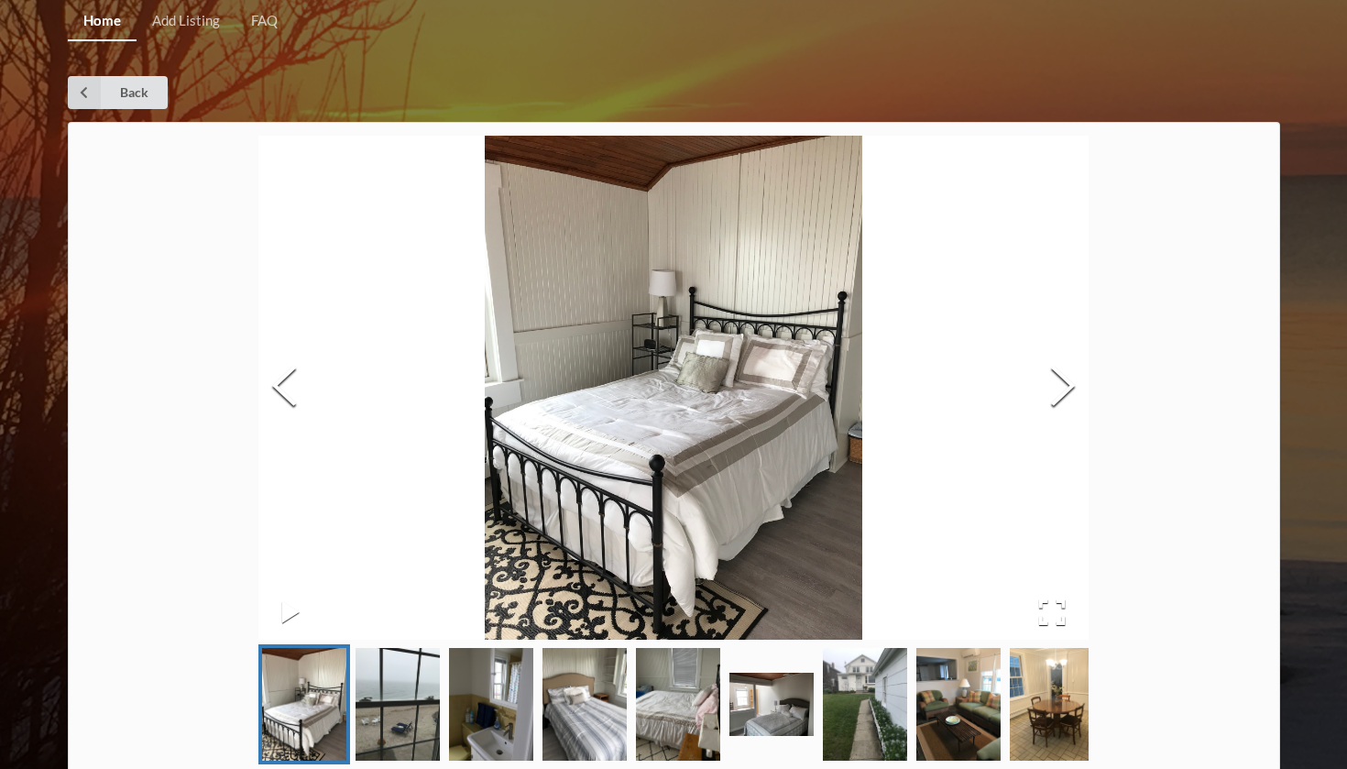
scroll to position [0, 0]
click at [81, 101] on icon at bounding box center [84, 92] width 33 height 33
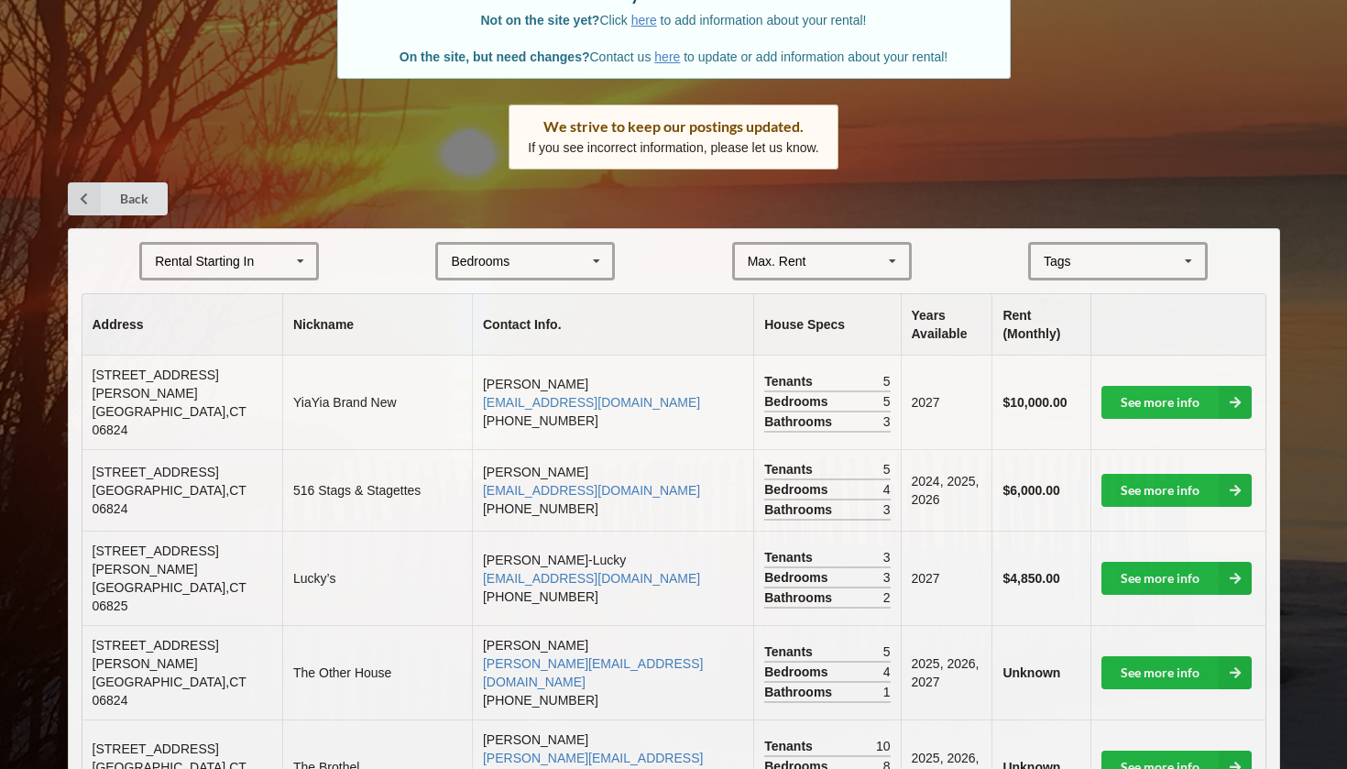
scroll to position [207, 0]
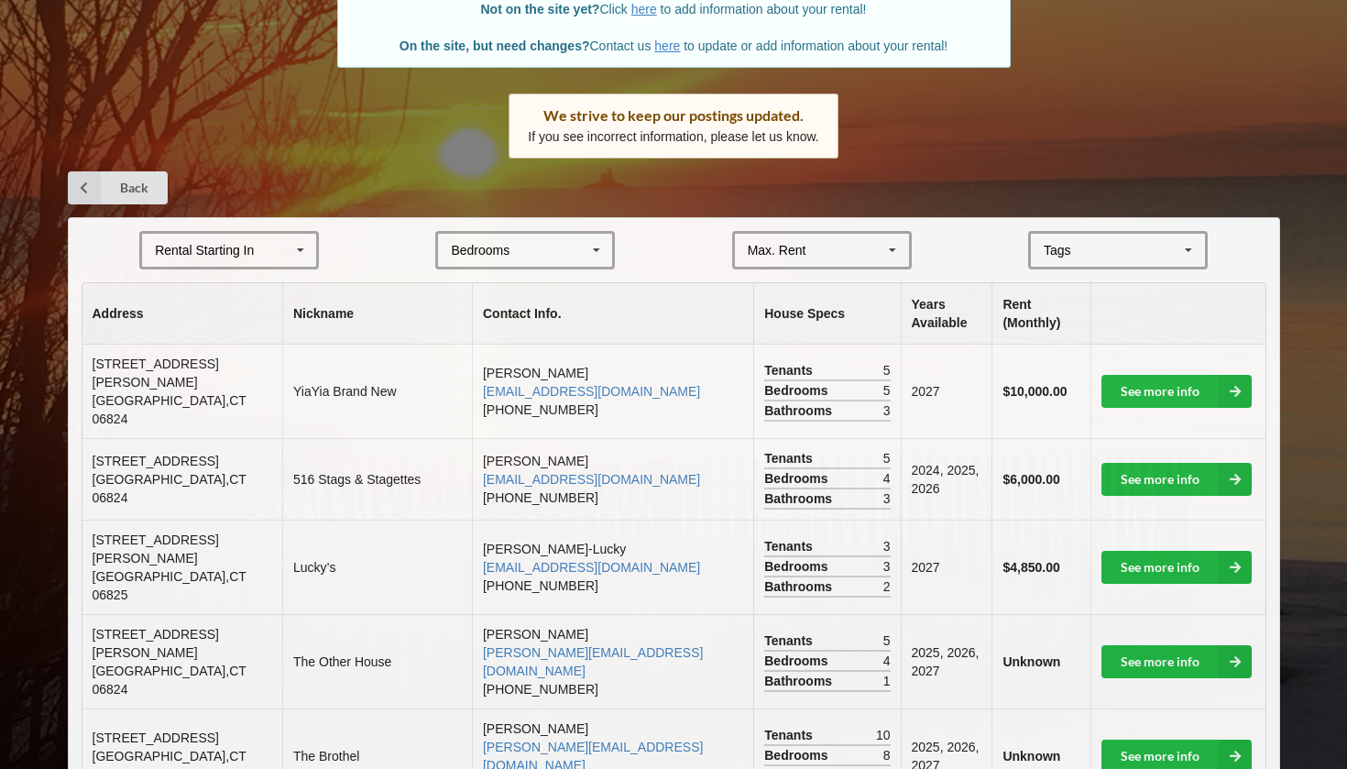
click at [1092, 240] on div "Tags" at bounding box center [1068, 250] width 59 height 21
click at [1100, 277] on span "Beachfront" at bounding box center [1076, 284] width 62 height 15
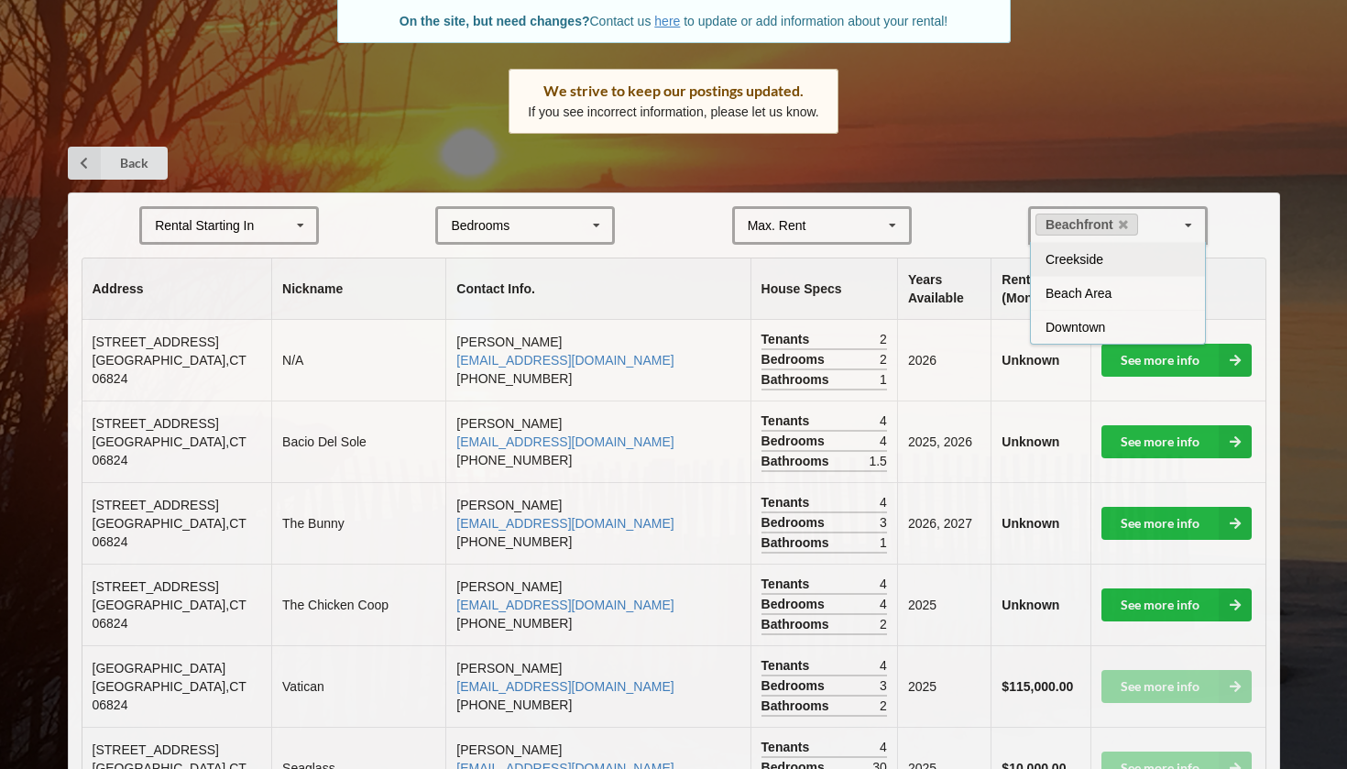
scroll to position [252, 0]
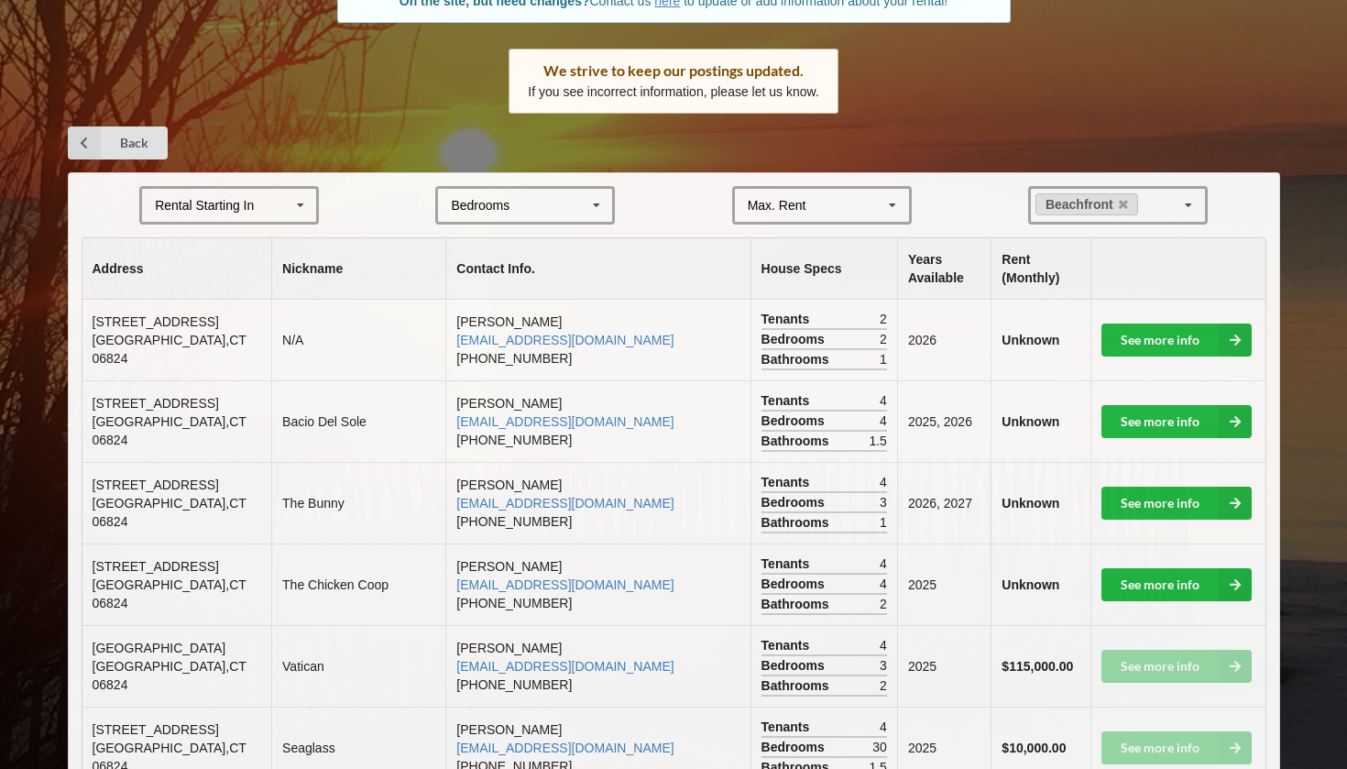
click at [957, 238] on th "Years Available" at bounding box center [943, 268] width 93 height 61
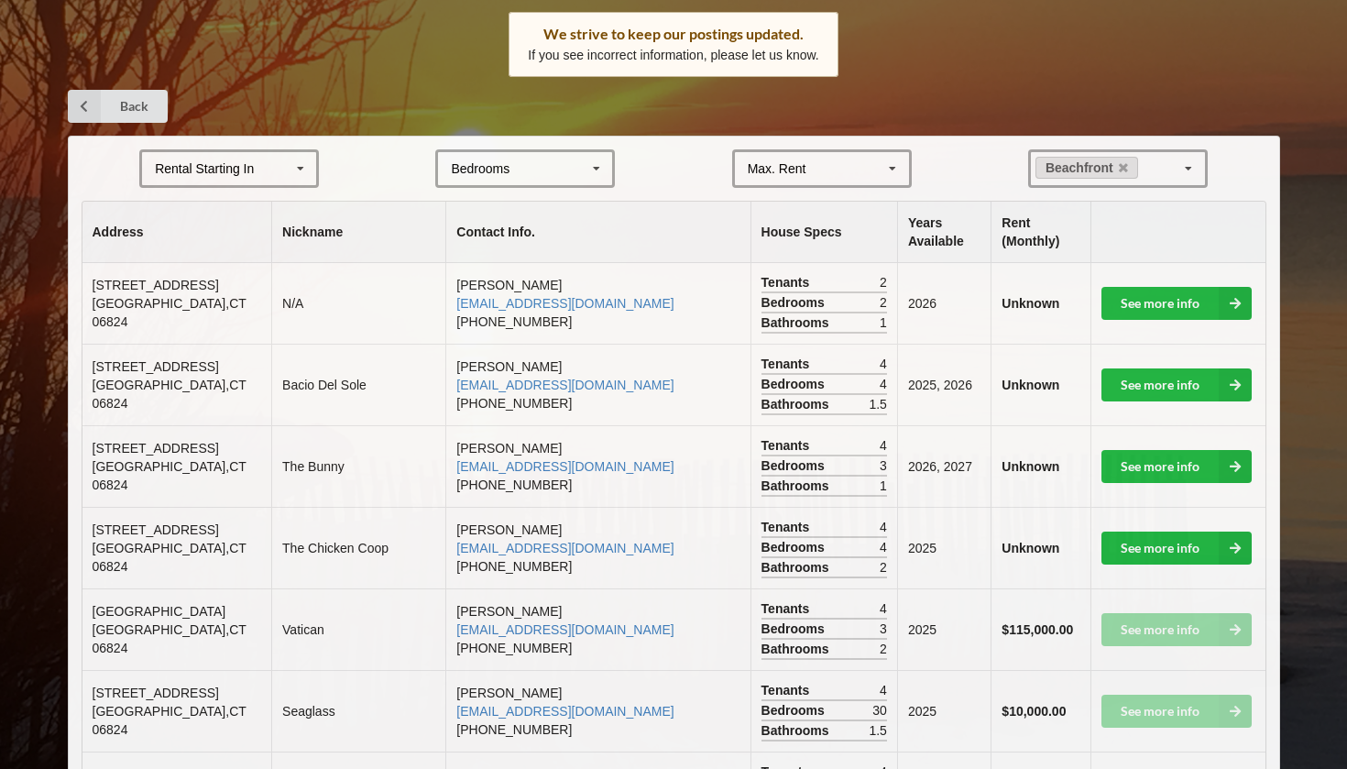
scroll to position [294, 0]
